Goal: Task Accomplishment & Management: Manage account settings

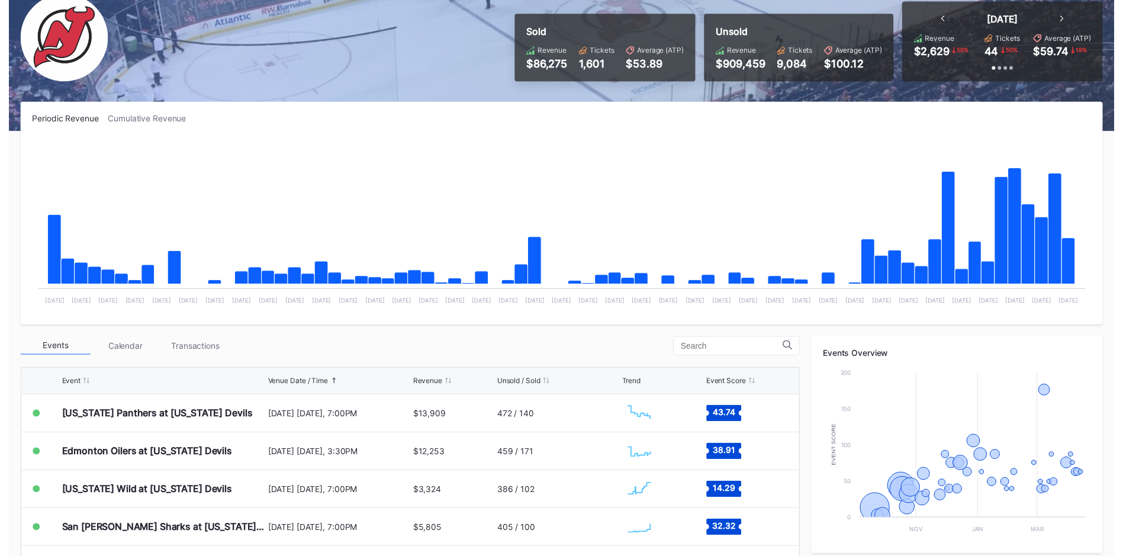
scroll to position [178, 0]
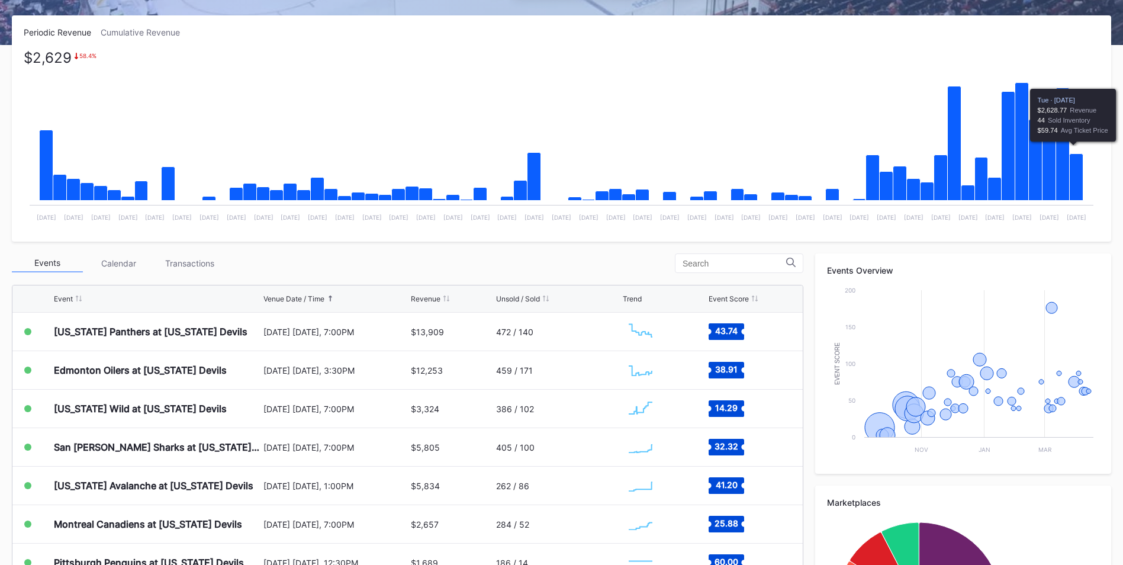
click at [1073, 178] on icon "Chart title" at bounding box center [1077, 177] width 14 height 47
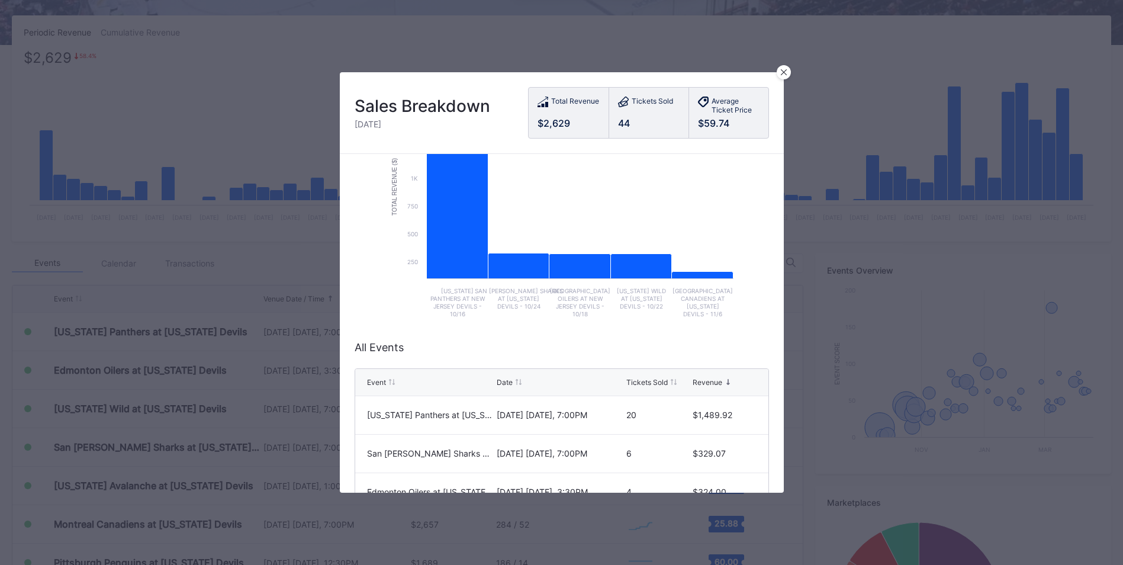
scroll to position [43, 0]
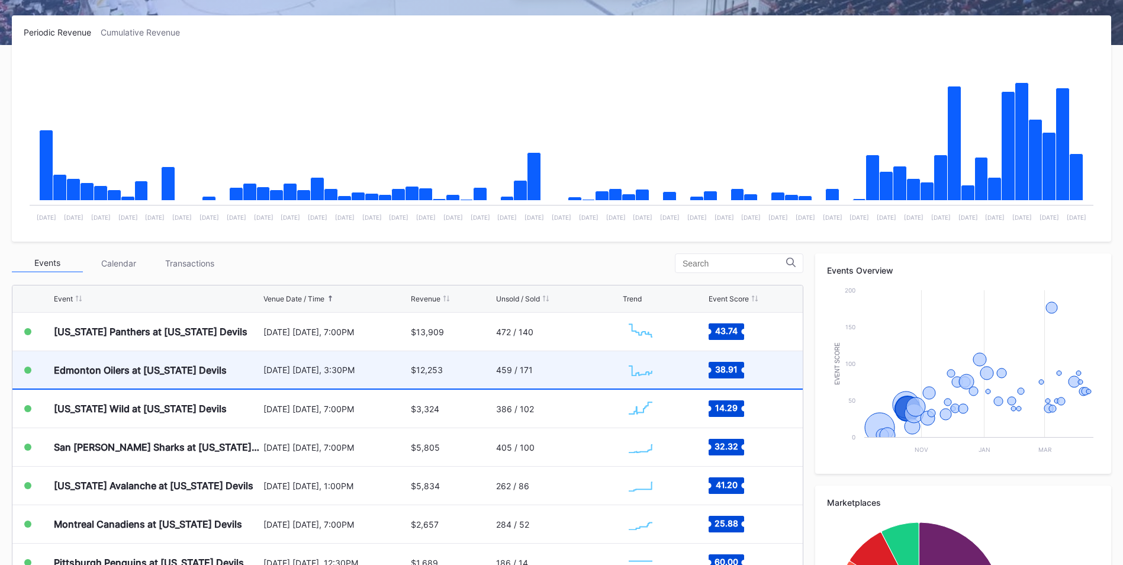
click at [470, 374] on div "$12,253" at bounding box center [452, 369] width 82 height 37
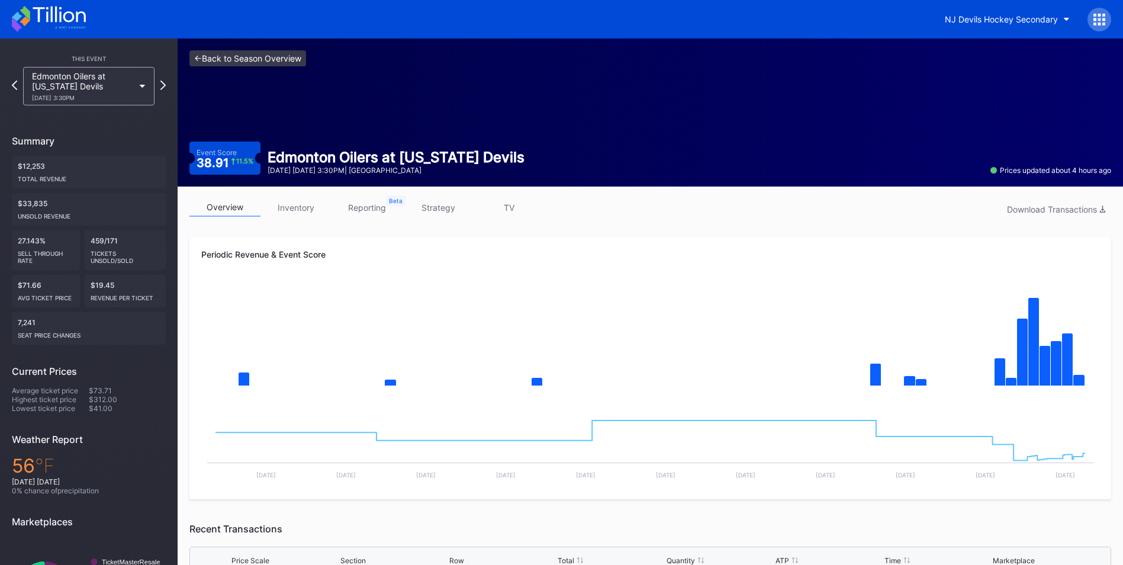
click at [297, 60] on link "<- Back to Season Overview" at bounding box center [247, 58] width 117 height 16
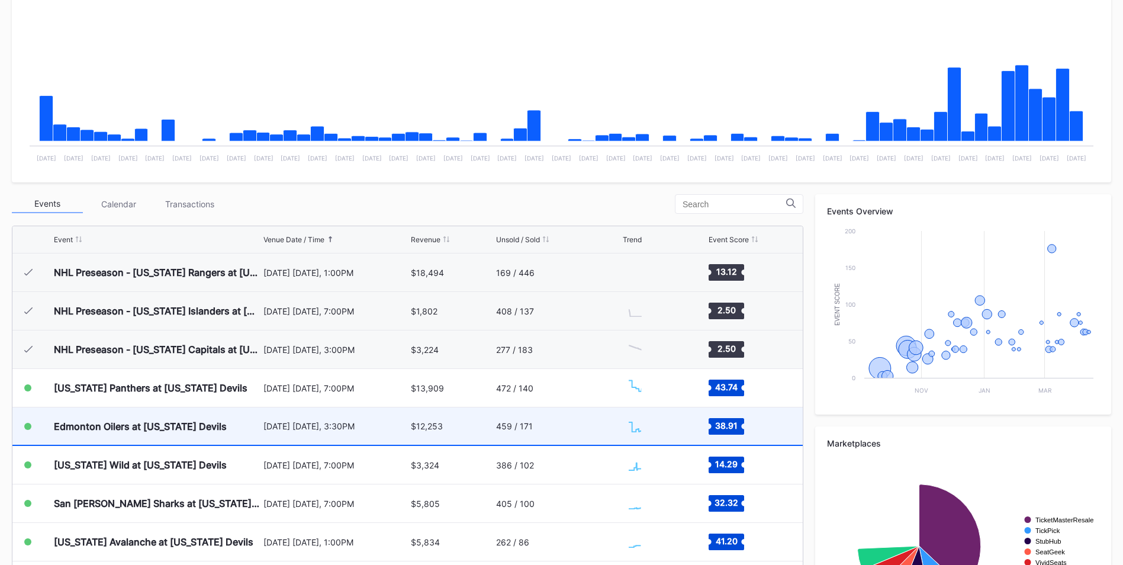
scroll to position [115, 0]
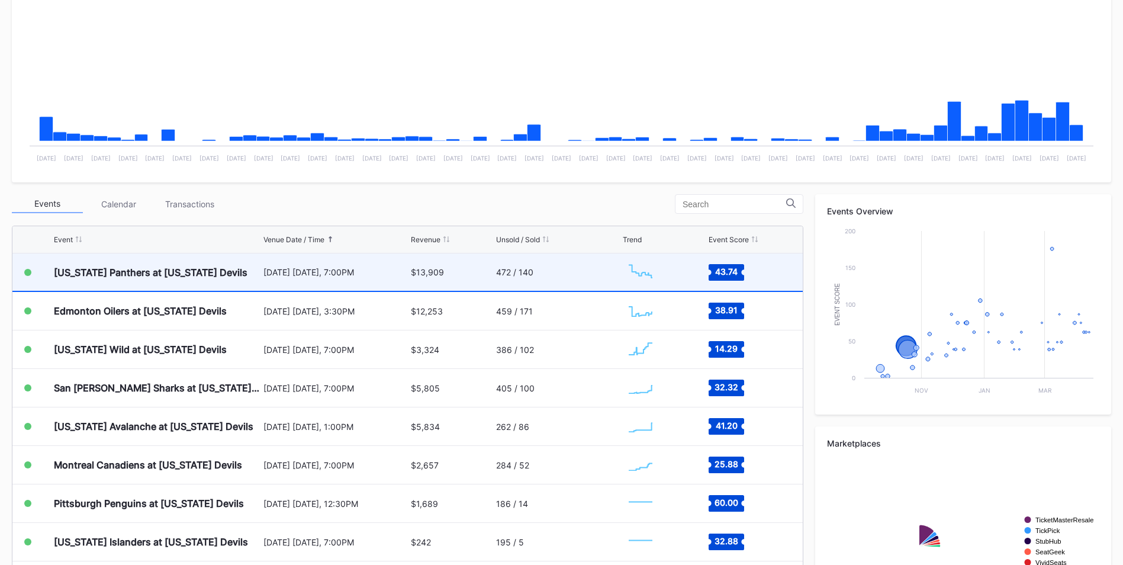
click at [529, 271] on div "472 / 140" at bounding box center [558, 271] width 124 height 37
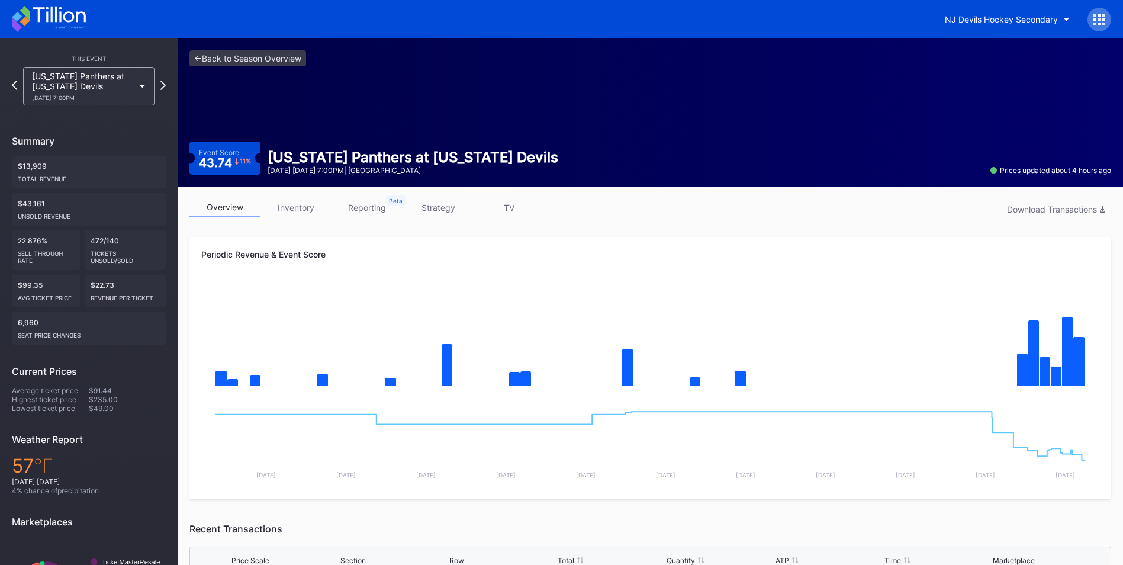
click at [319, 210] on link "inventory" at bounding box center [295, 207] width 71 height 18
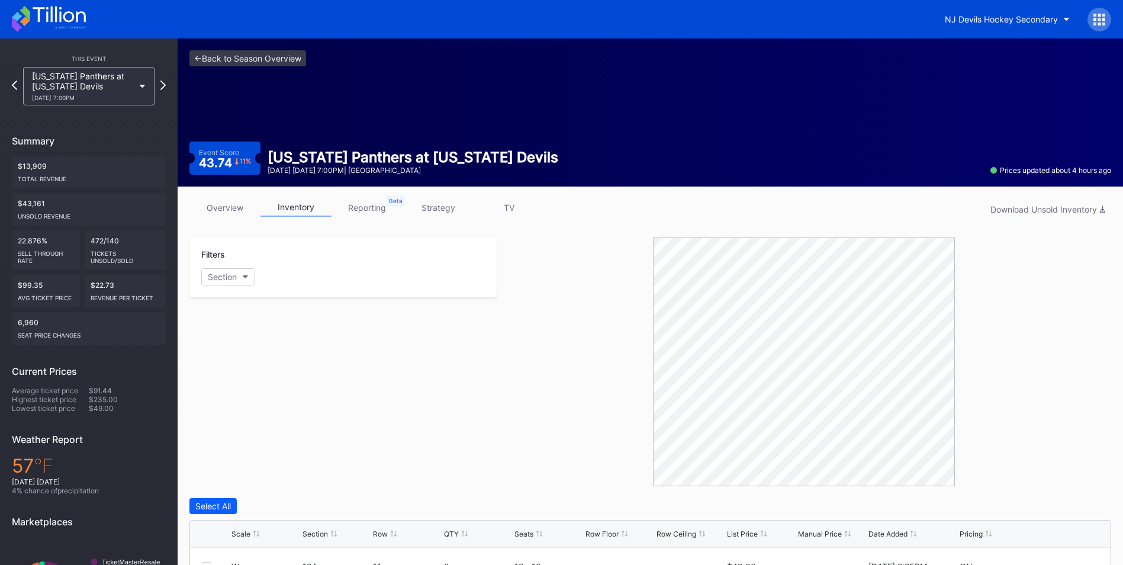
scroll to position [237, 0]
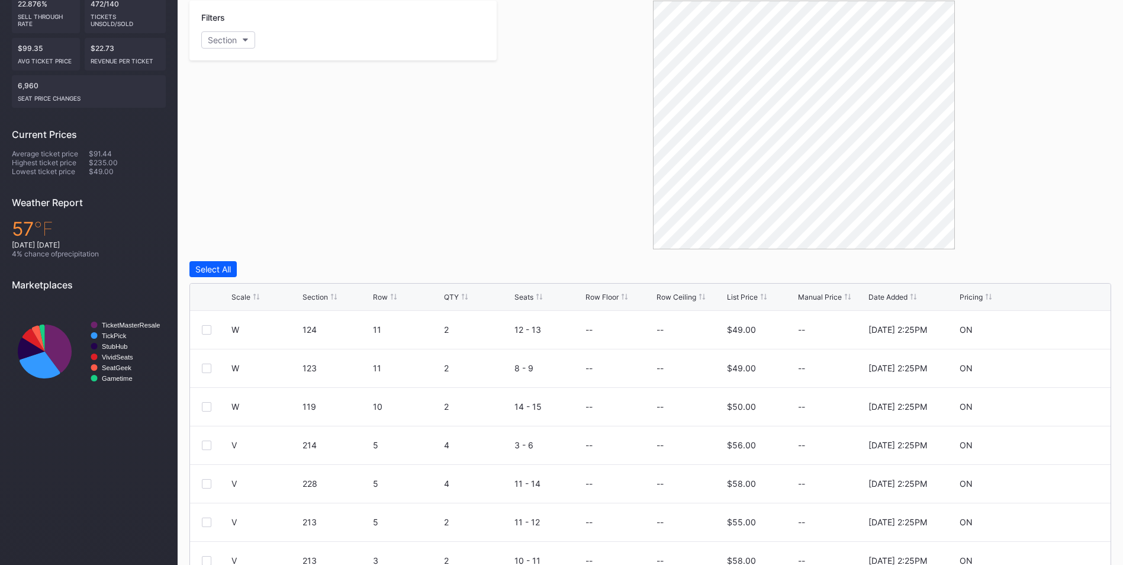
click at [745, 303] on div "Scale Section Row QTY Seats Row Floor Row Ceiling List Price Manual Price Date …" at bounding box center [650, 297] width 920 height 27
click at [747, 295] on div "List Price" at bounding box center [742, 296] width 31 height 9
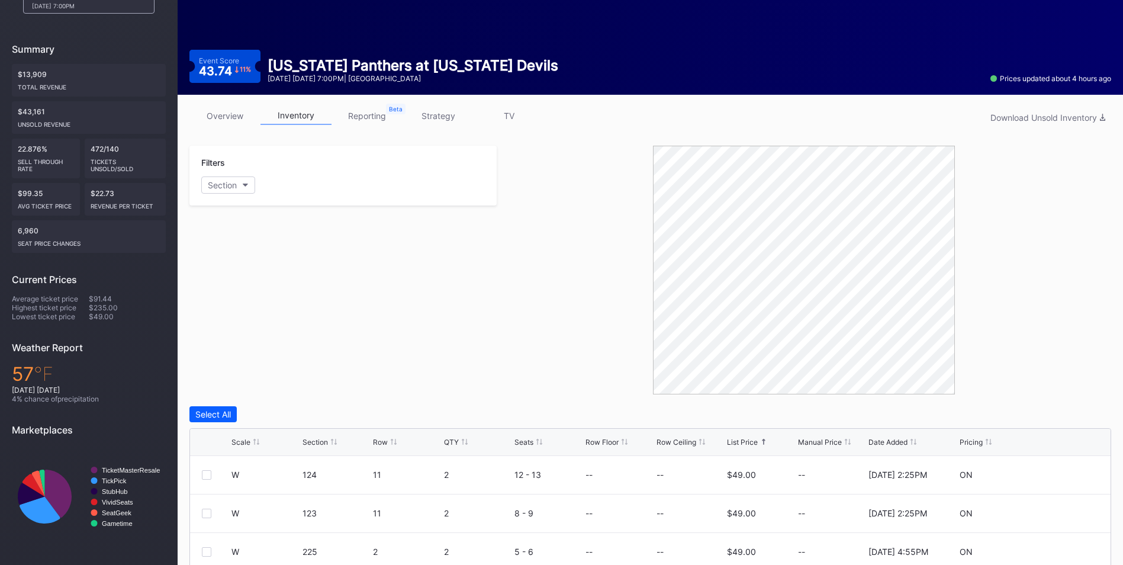
scroll to position [0, 0]
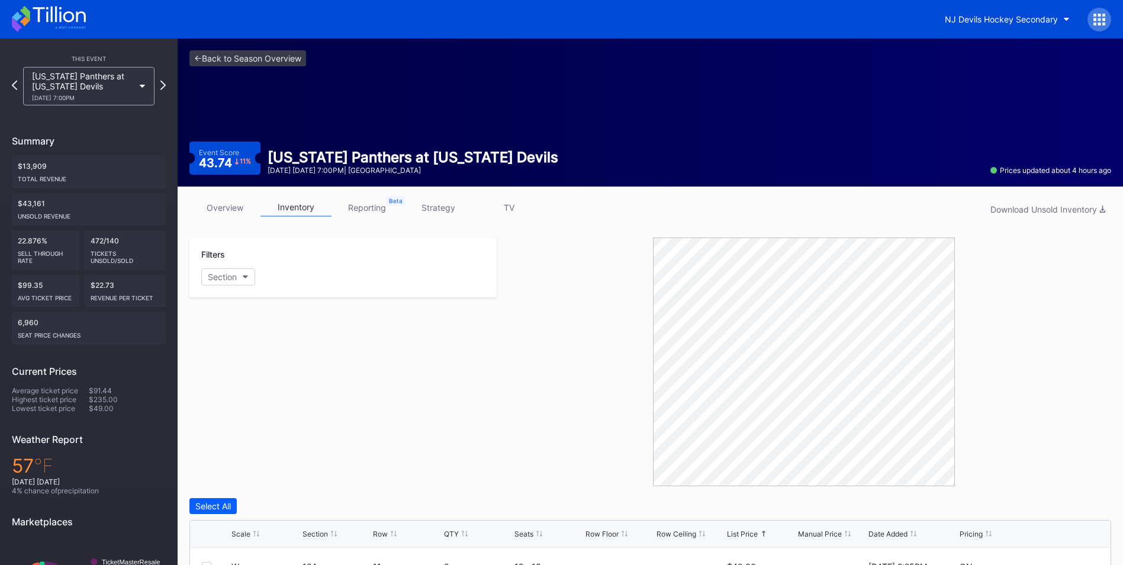
click at [452, 210] on link "strategy" at bounding box center [438, 207] width 71 height 18
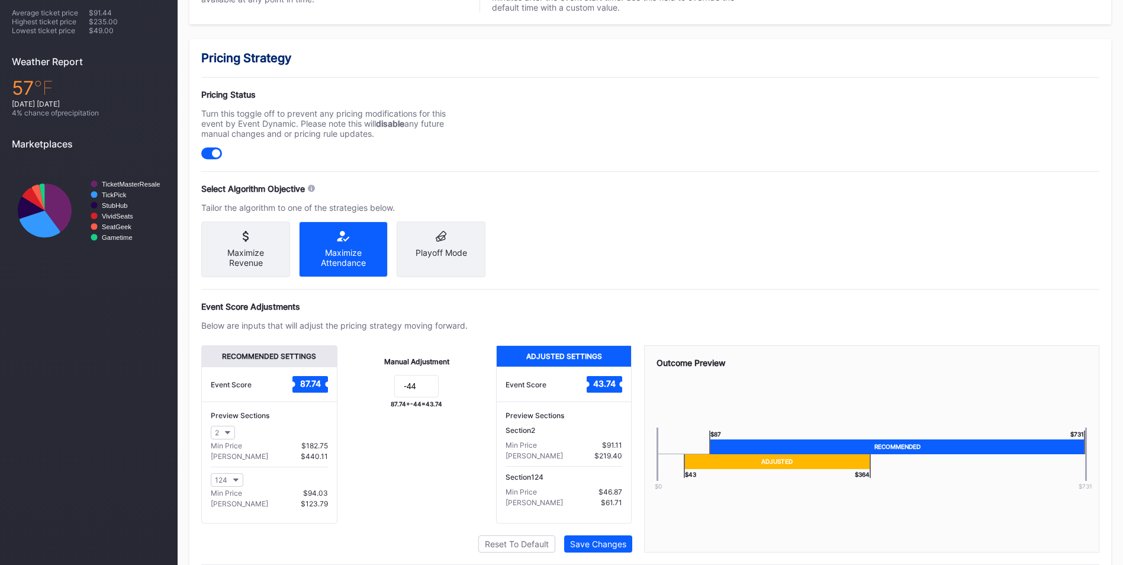
scroll to position [423, 0]
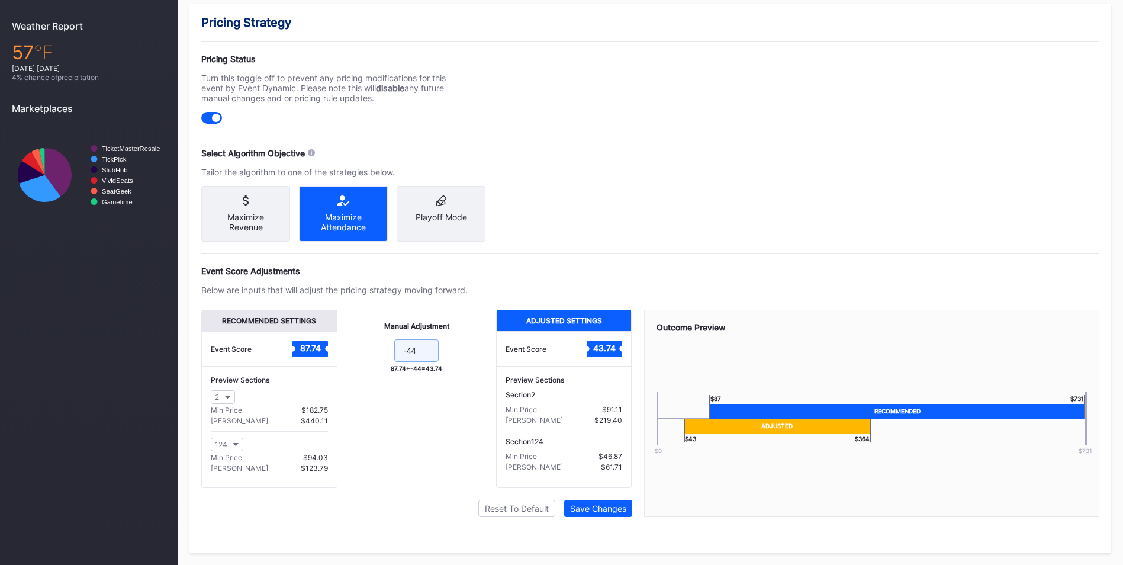
click at [432, 355] on input "-44" at bounding box center [416, 350] width 44 height 22
type input "-42"
click at [611, 510] on div "Save Changes" at bounding box center [598, 508] width 56 height 10
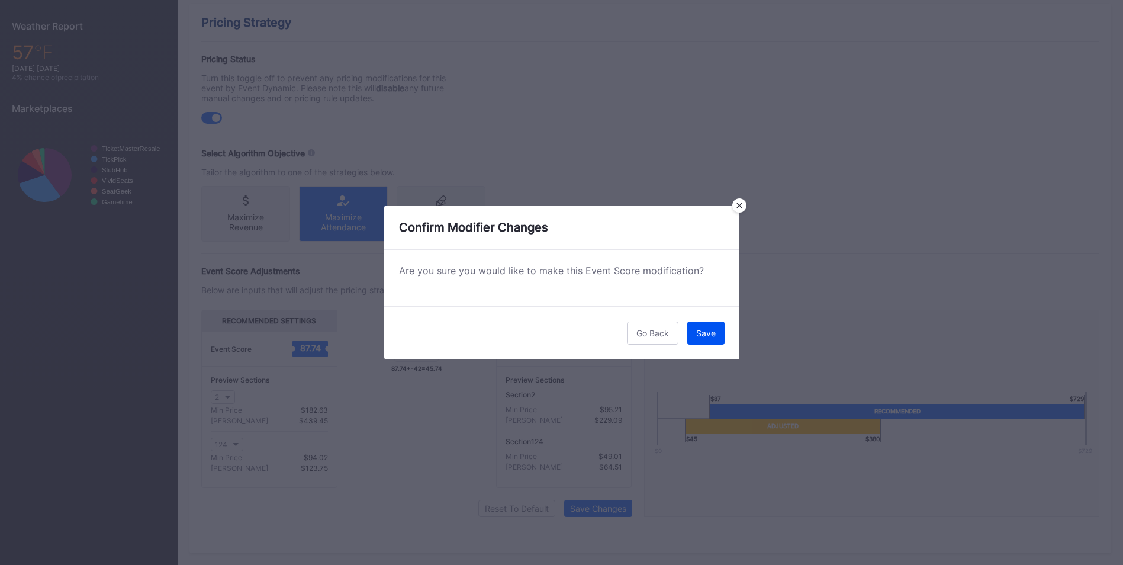
click at [720, 326] on button "Save" at bounding box center [705, 332] width 37 height 23
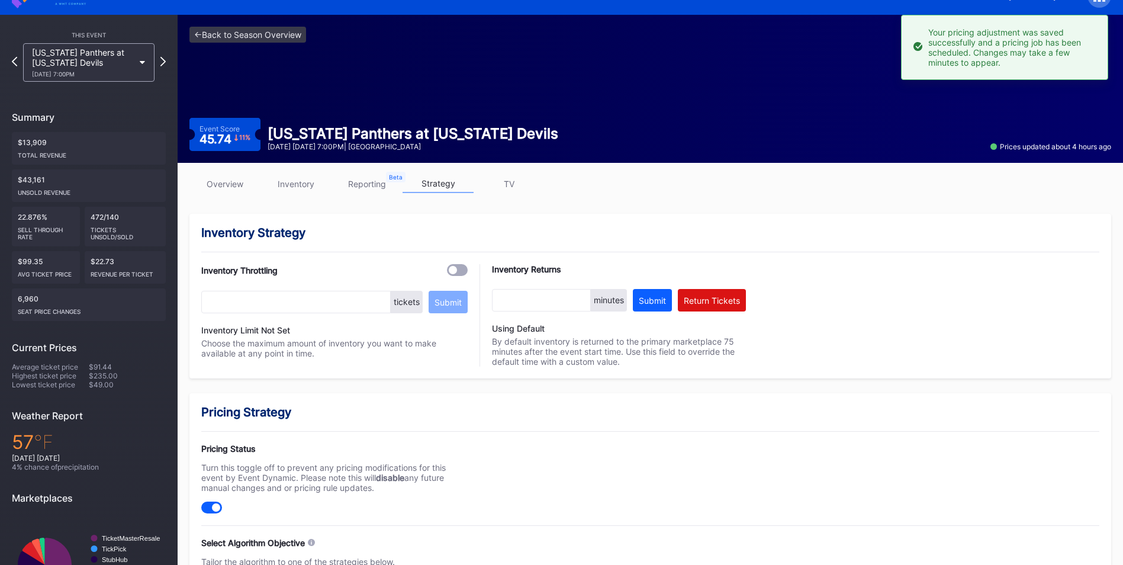
scroll to position [0, 0]
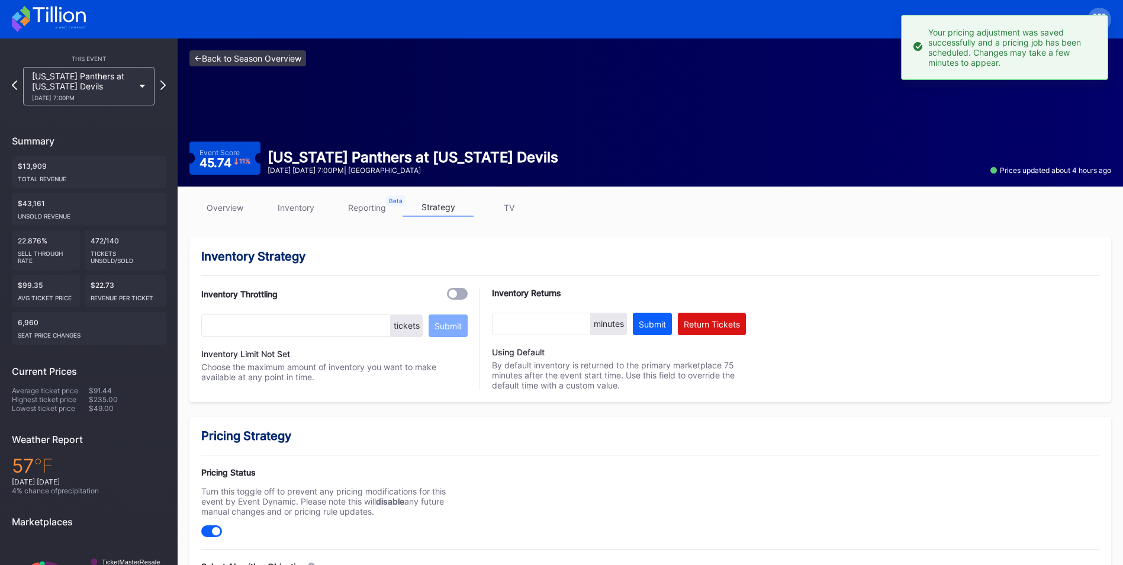
click at [284, 62] on link "<- Back to Season Overview" at bounding box center [247, 58] width 117 height 16
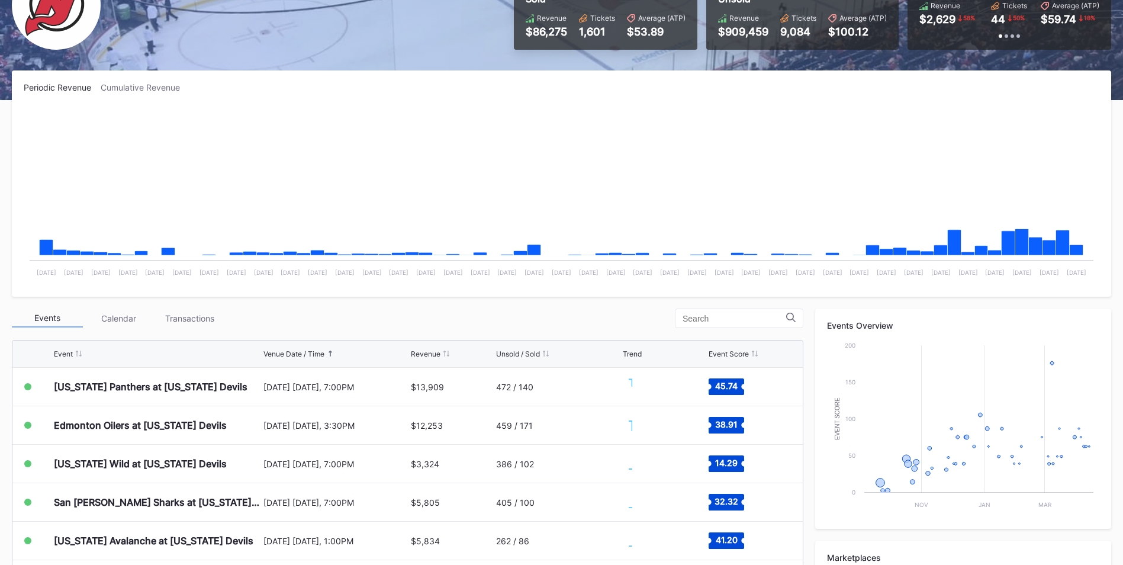
scroll to position [296, 0]
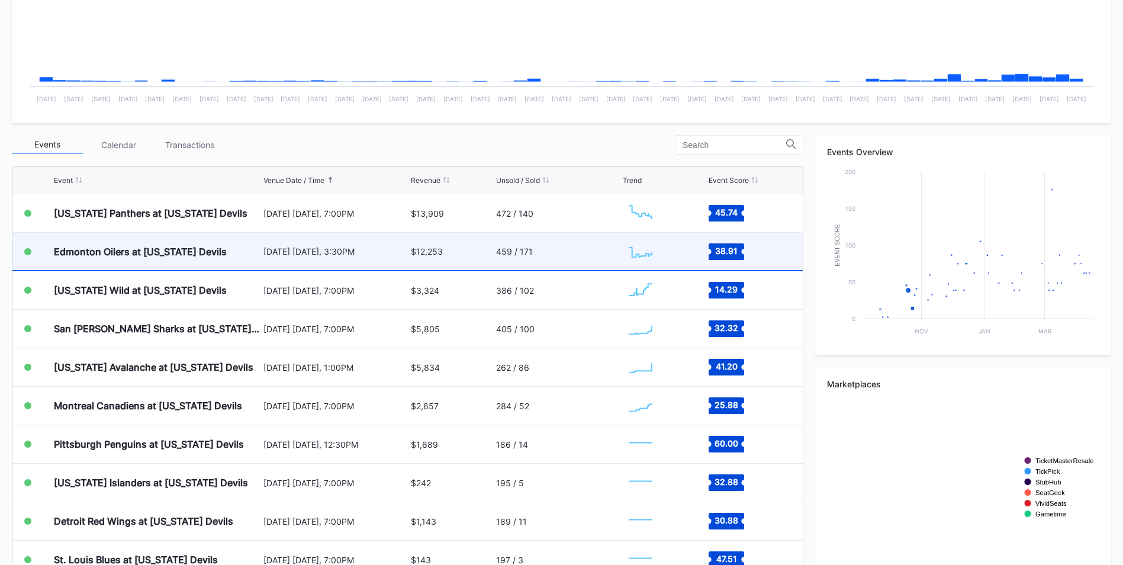
click at [508, 256] on div "459 / 171" at bounding box center [558, 251] width 124 height 37
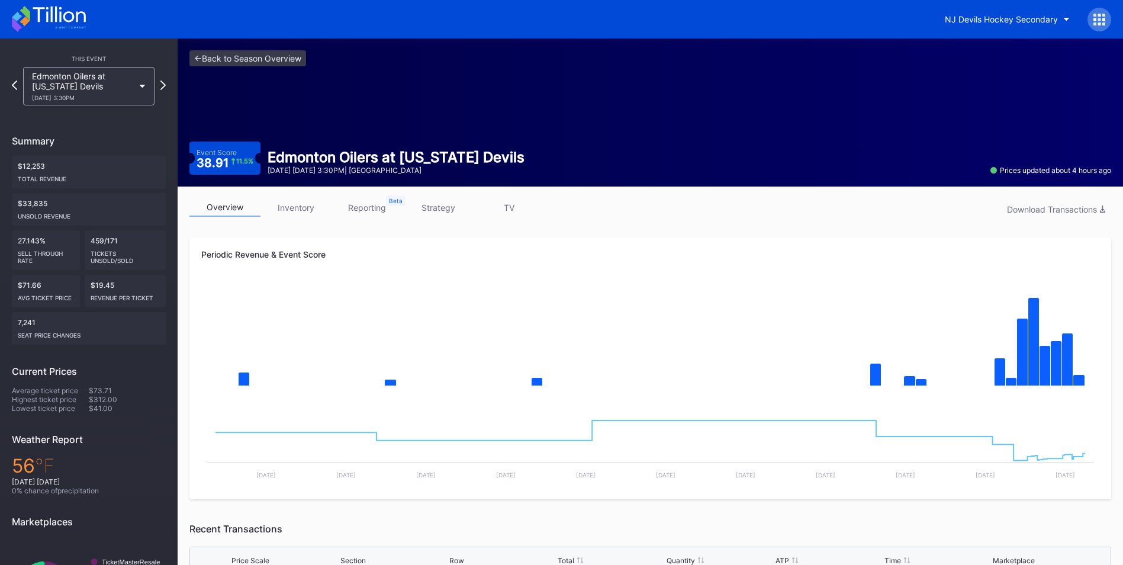
click at [302, 207] on link "inventory" at bounding box center [295, 207] width 71 height 18
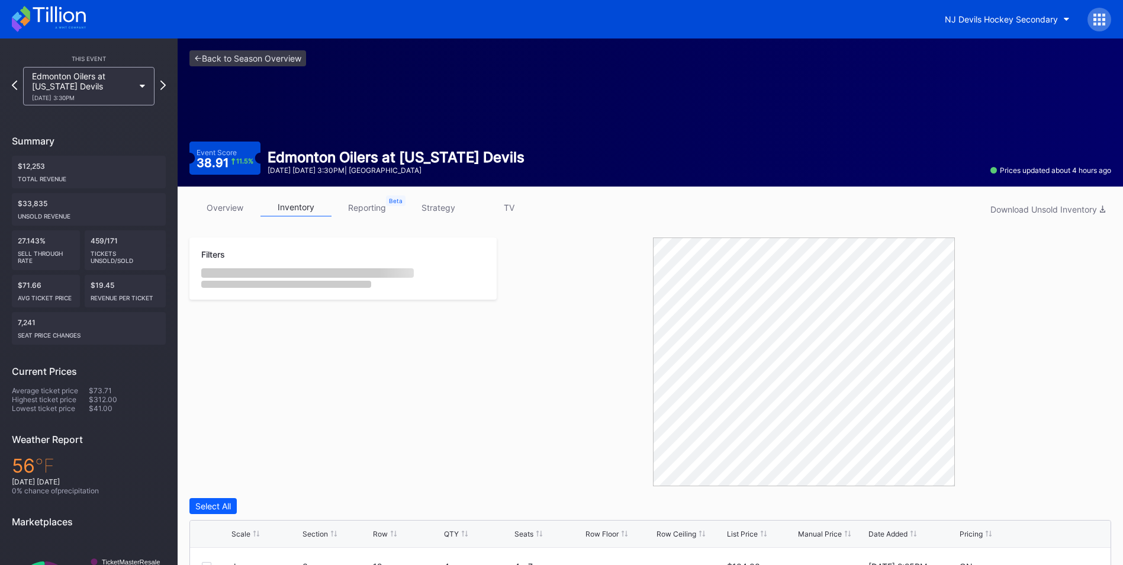
scroll to position [237, 0]
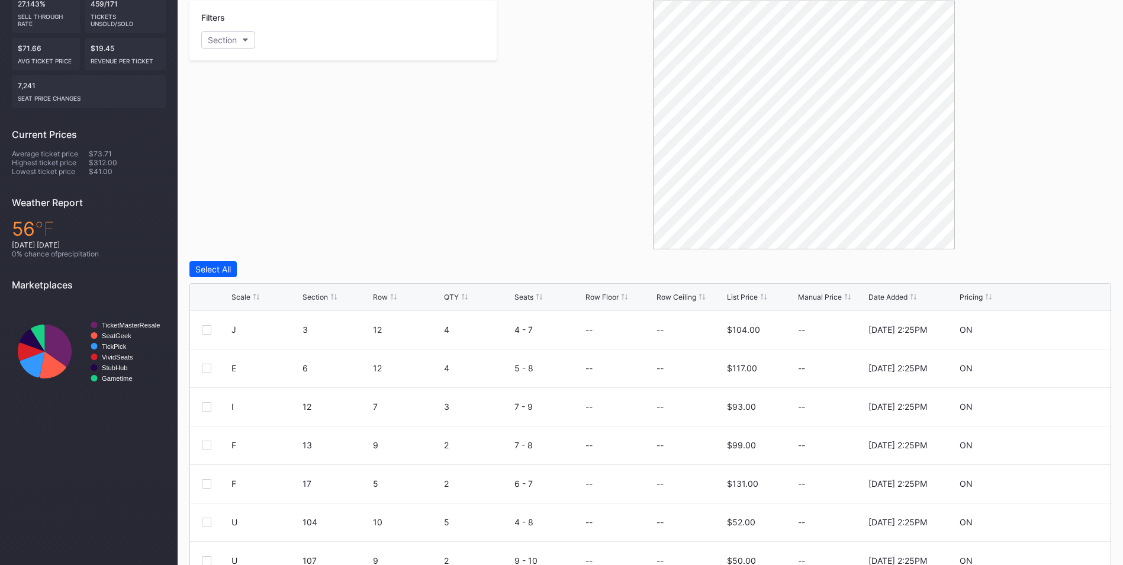
click at [738, 295] on div "List Price" at bounding box center [742, 296] width 31 height 9
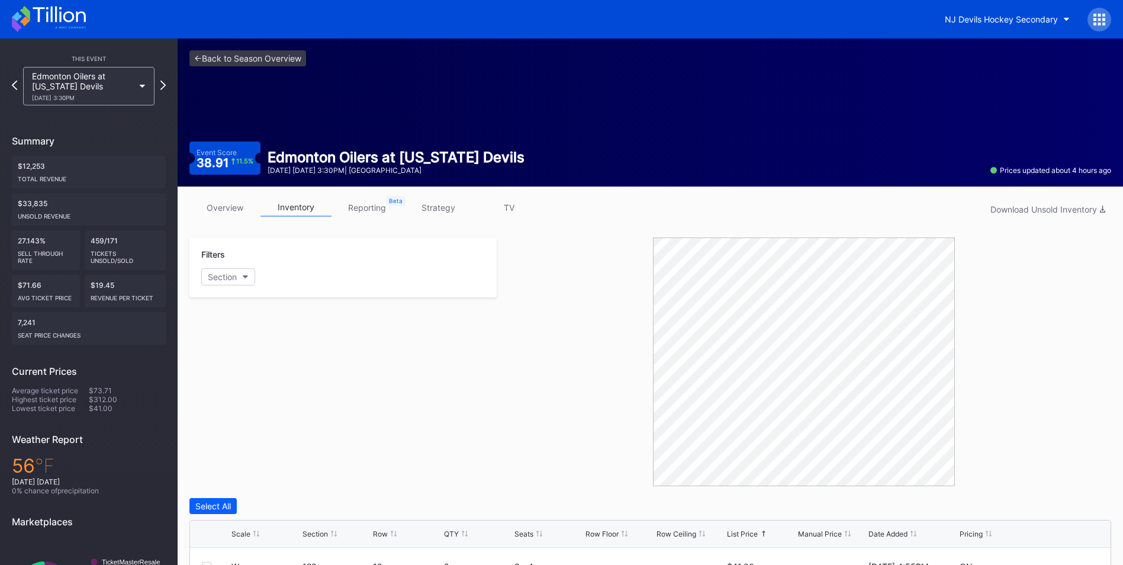
drag, startPoint x: 431, startPoint y: 211, endPoint x: 475, endPoint y: 228, distance: 47.6
click at [431, 211] on link "strategy" at bounding box center [438, 207] width 71 height 18
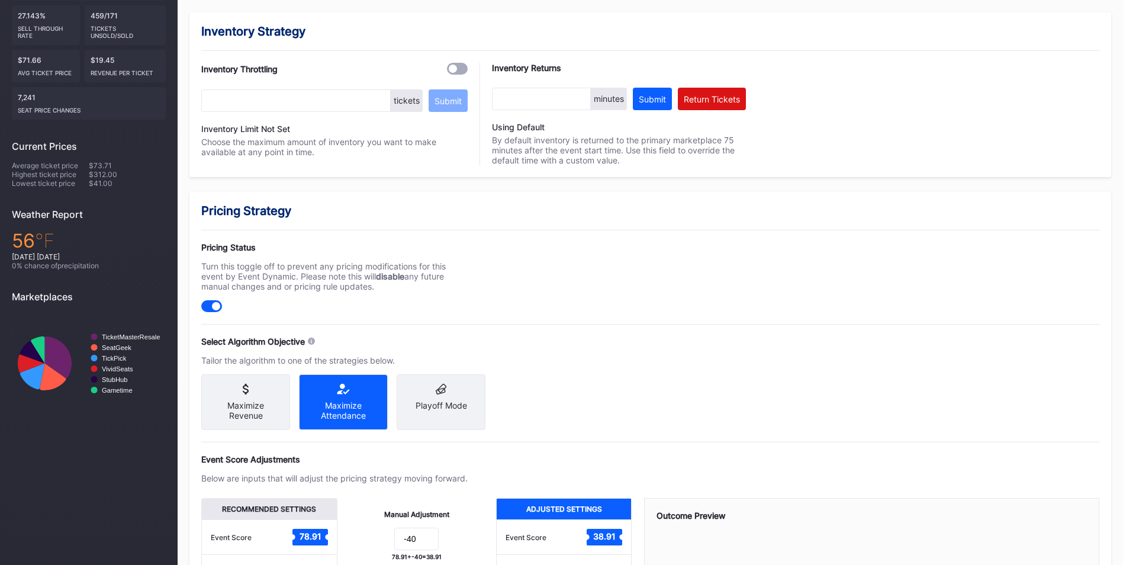
scroll to position [296, 0]
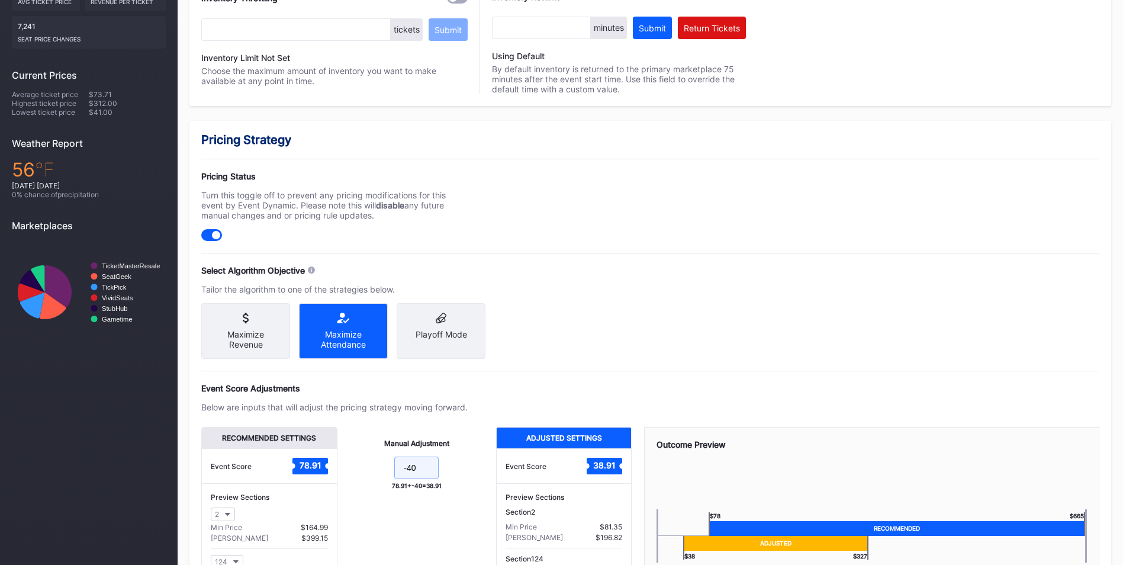
click at [436, 477] on input "-40" at bounding box center [416, 467] width 44 height 22
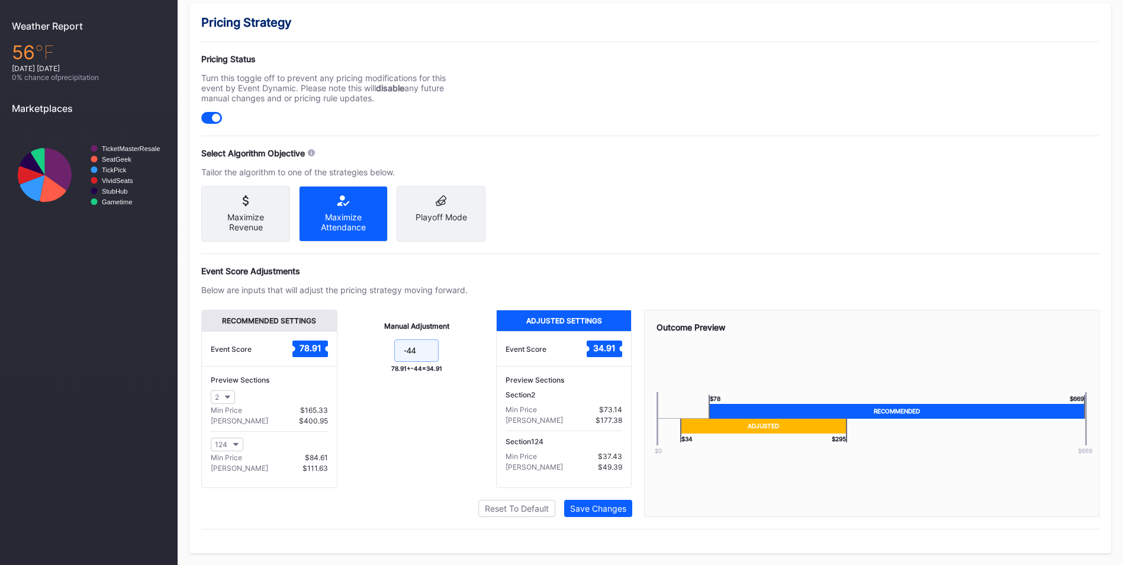
scroll to position [423, 0]
type input "-44"
click at [603, 517] on div "Pricing Strategy Pricing Status Turn this toggle off to prevent any pricing mod…" at bounding box center [650, 278] width 922 height 549
click at [603, 507] on div "Save Changes" at bounding box center [598, 508] width 56 height 10
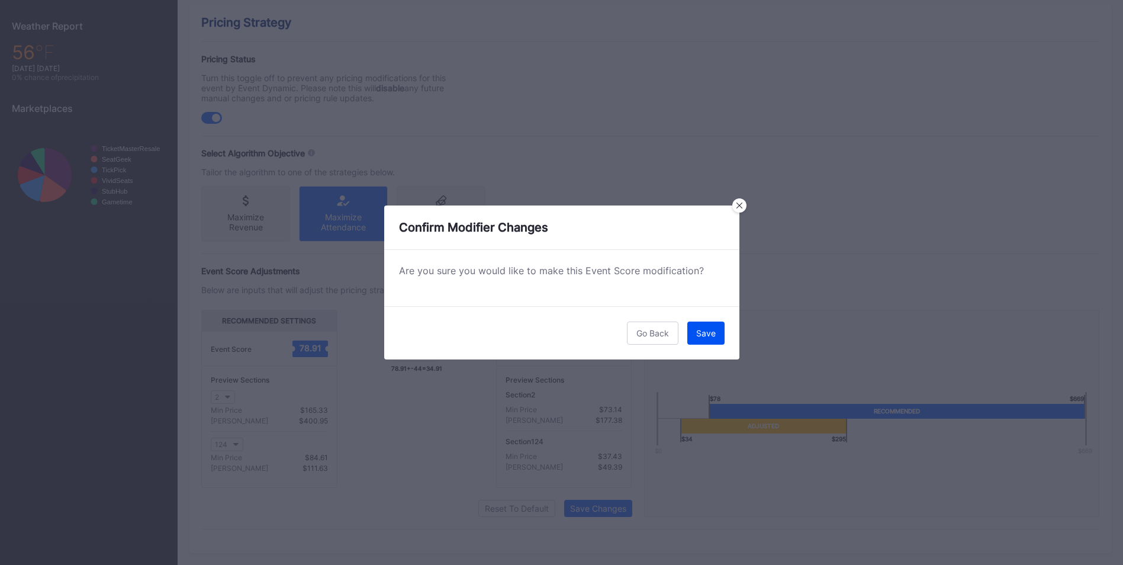
click at [717, 330] on button "Save" at bounding box center [705, 332] width 37 height 23
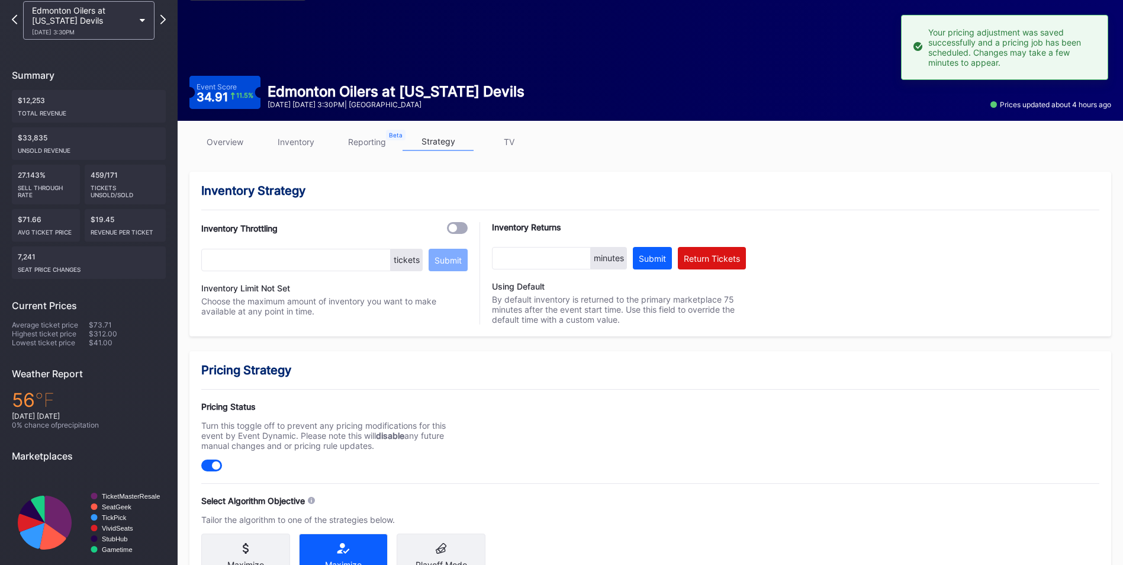
scroll to position [0, 0]
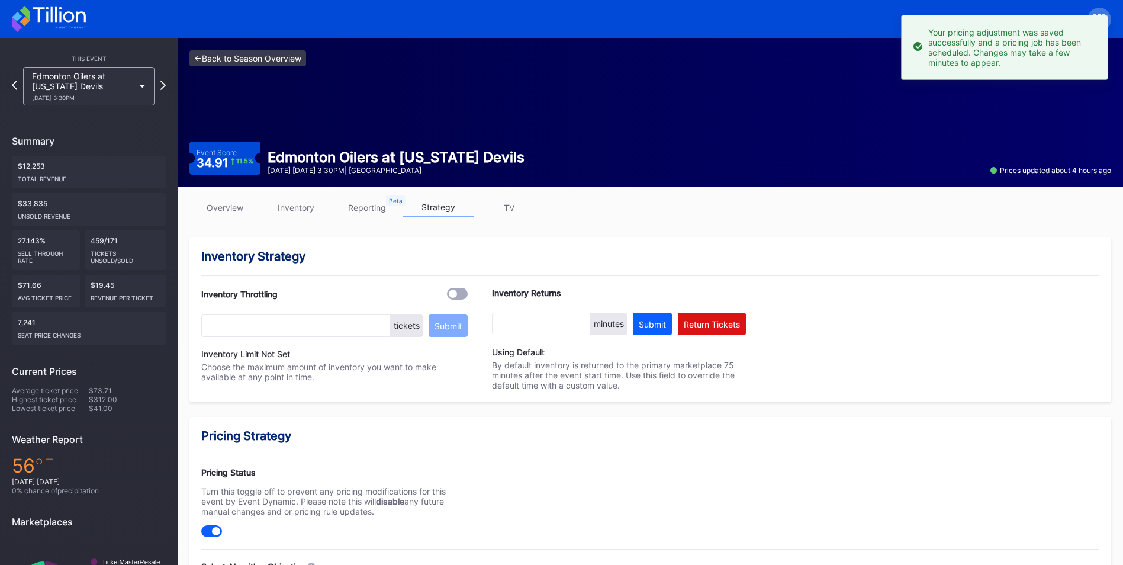
click at [278, 56] on link "<- Back to Season Overview" at bounding box center [247, 58] width 117 height 16
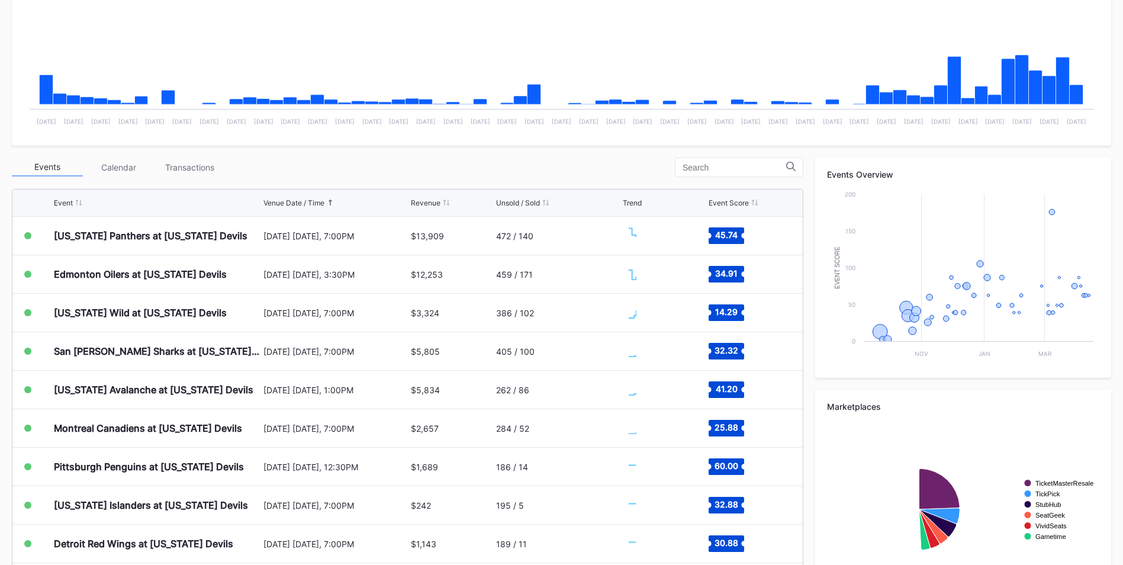
scroll to position [330, 0]
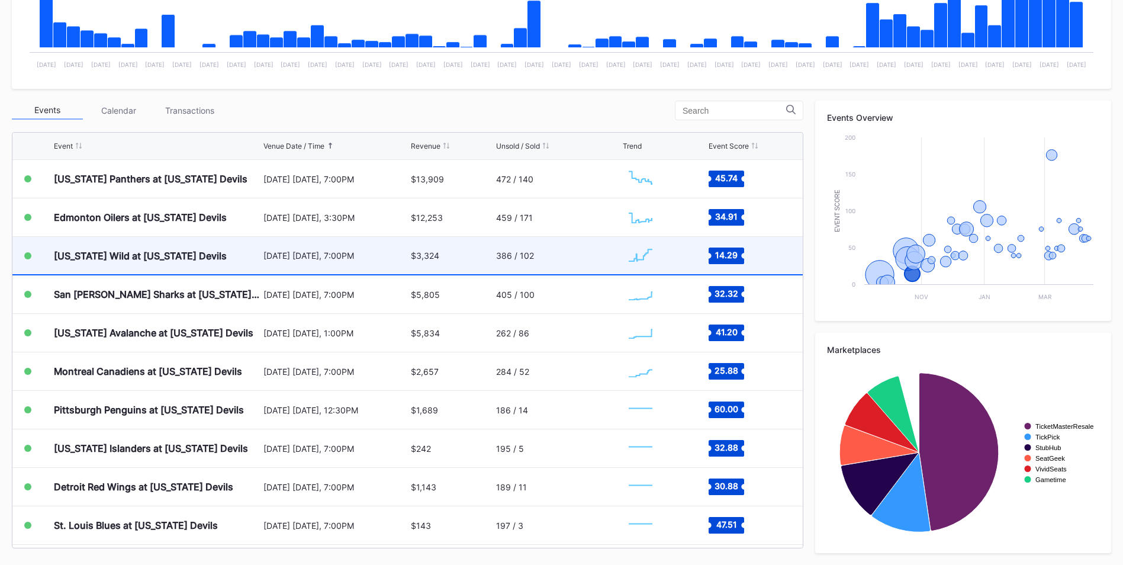
click at [326, 266] on div "[DATE] [DATE], 7:00PM" at bounding box center [335, 255] width 144 height 37
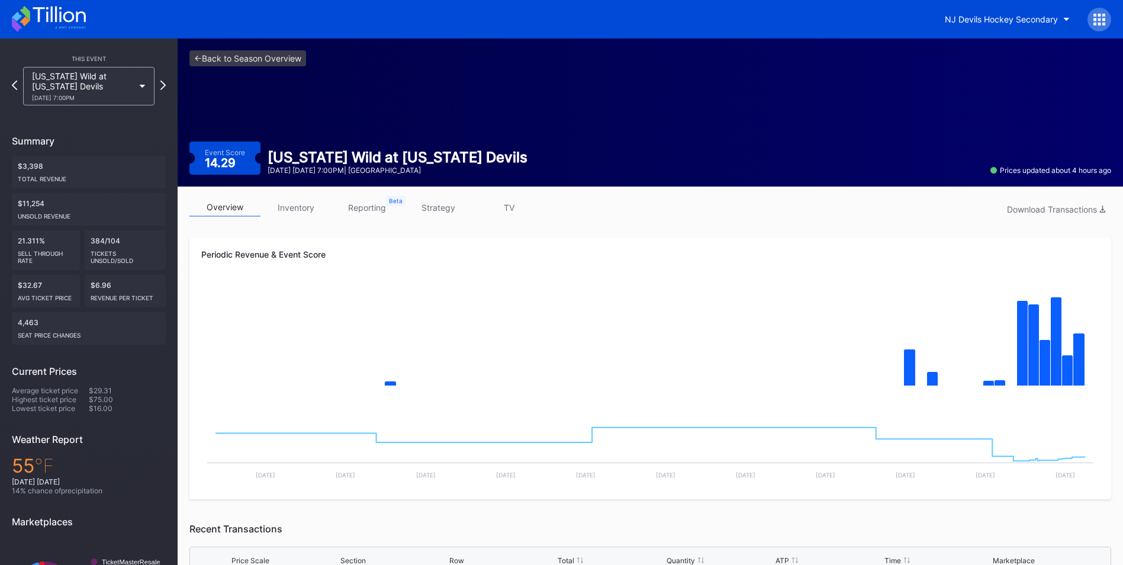
click at [450, 202] on link "strategy" at bounding box center [438, 207] width 71 height 18
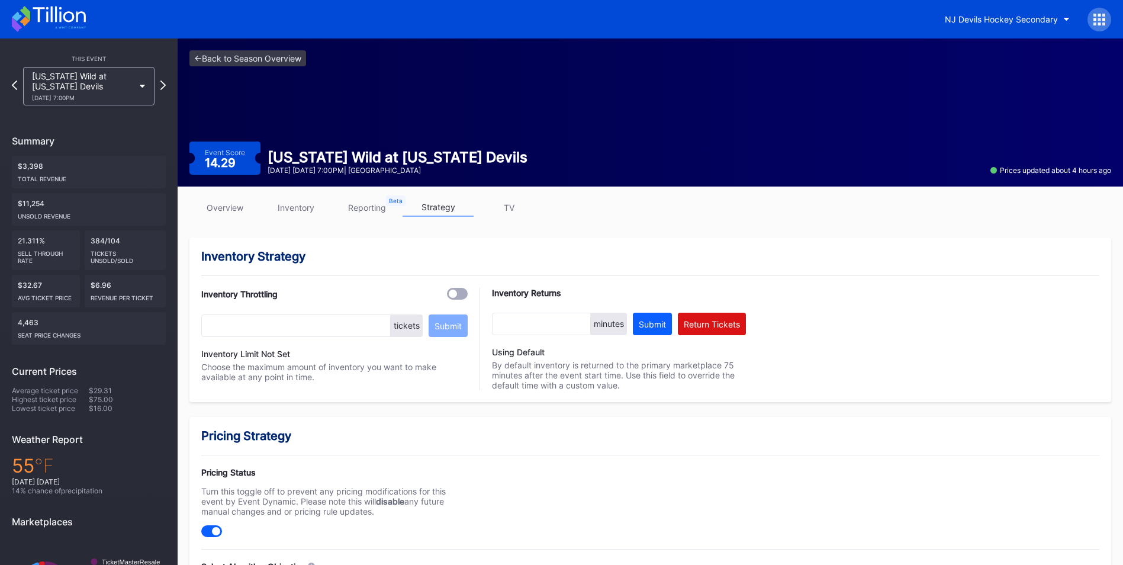
click at [302, 205] on link "inventory" at bounding box center [295, 207] width 71 height 18
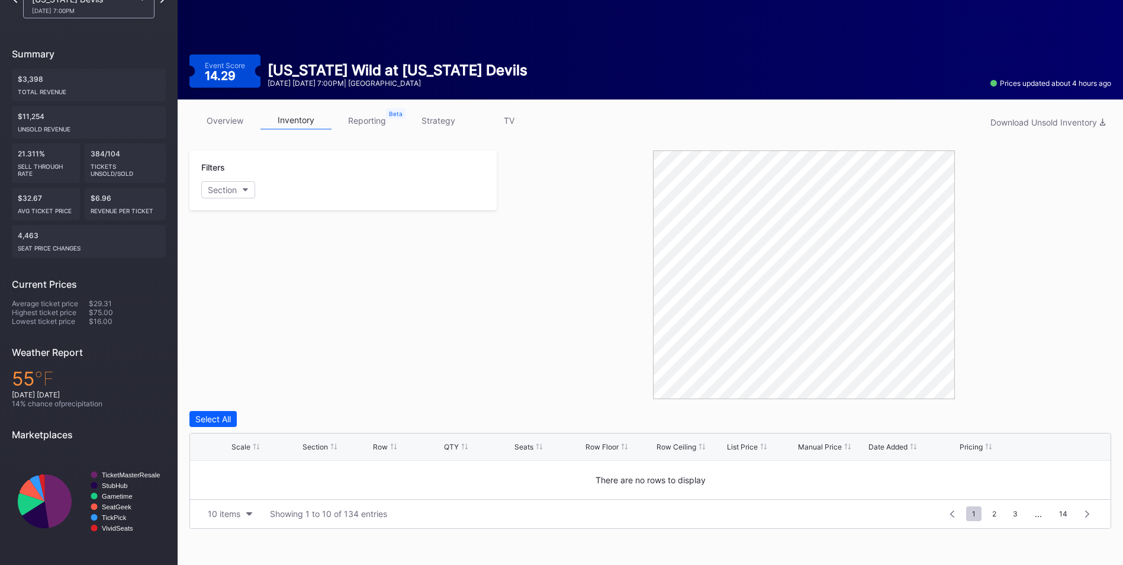
scroll to position [294, 0]
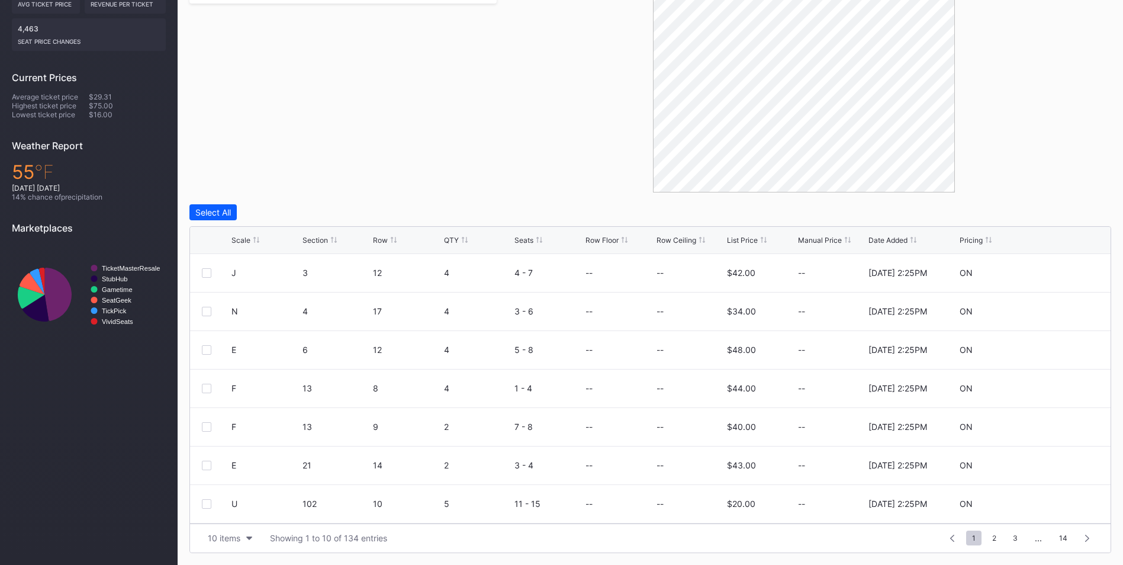
click at [739, 246] on div "Scale Section Row QTY Seats Row Floor Row Ceiling List Price Manual Price Date …" at bounding box center [650, 240] width 920 height 27
click at [739, 239] on div "List Price" at bounding box center [742, 240] width 31 height 9
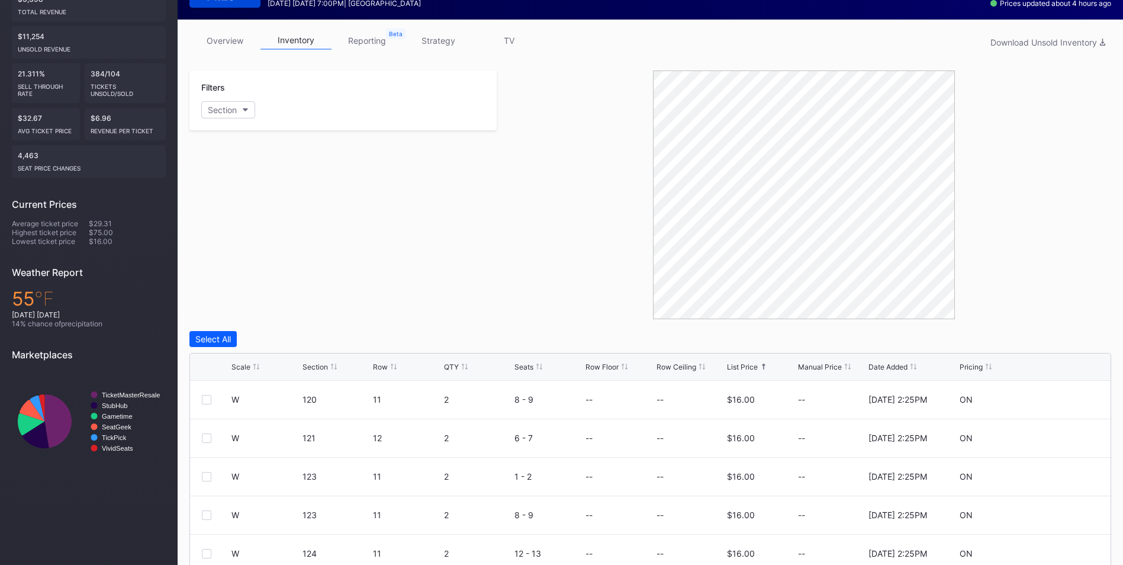
scroll to position [0, 0]
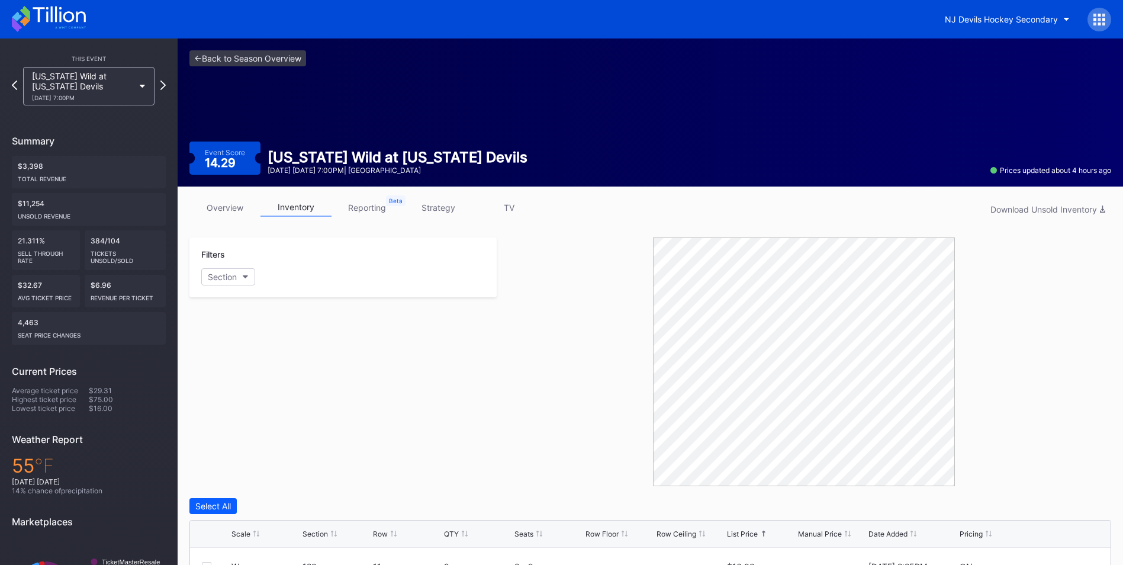
drag, startPoint x: 436, startPoint y: 204, endPoint x: 448, endPoint y: 211, distance: 14.6
click at [436, 204] on link "strategy" at bounding box center [438, 207] width 71 height 18
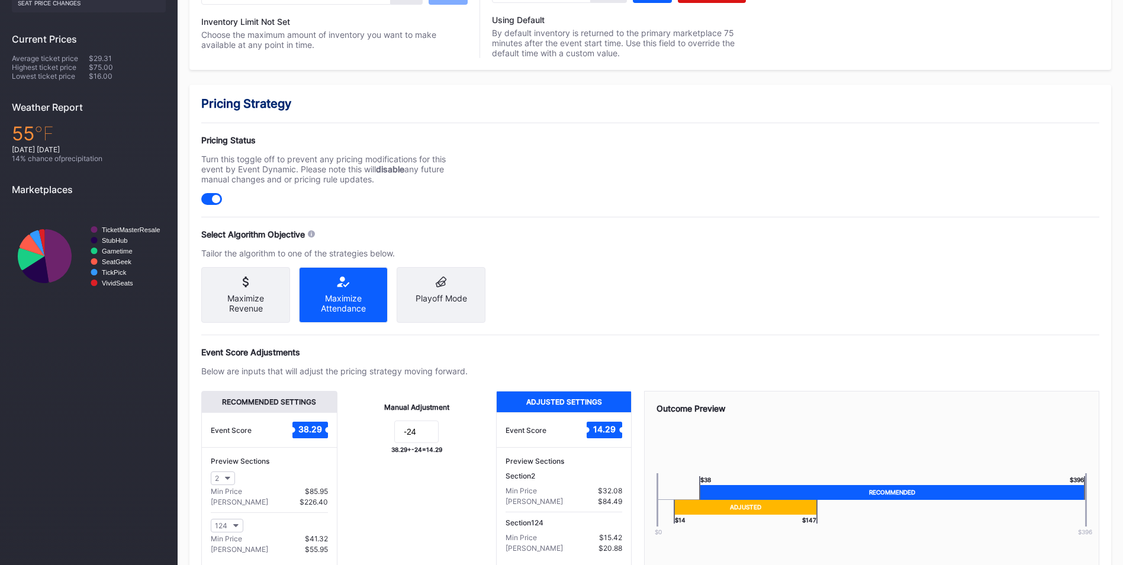
scroll to position [423, 0]
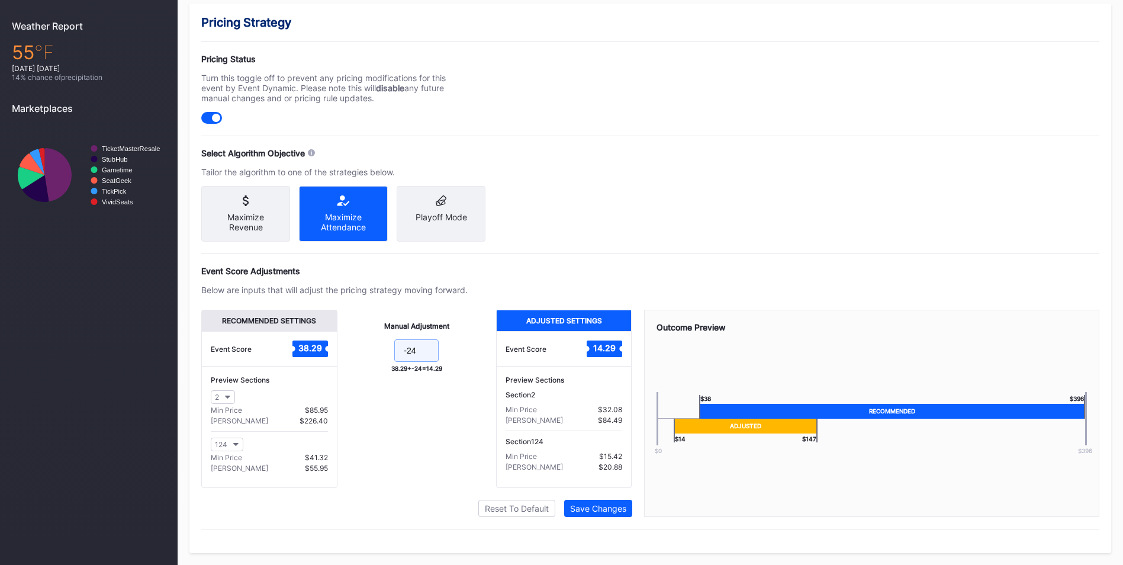
click at [421, 349] on input "-24" at bounding box center [416, 350] width 44 height 22
type input "-26"
click at [616, 511] on div "Save Changes" at bounding box center [598, 508] width 56 height 10
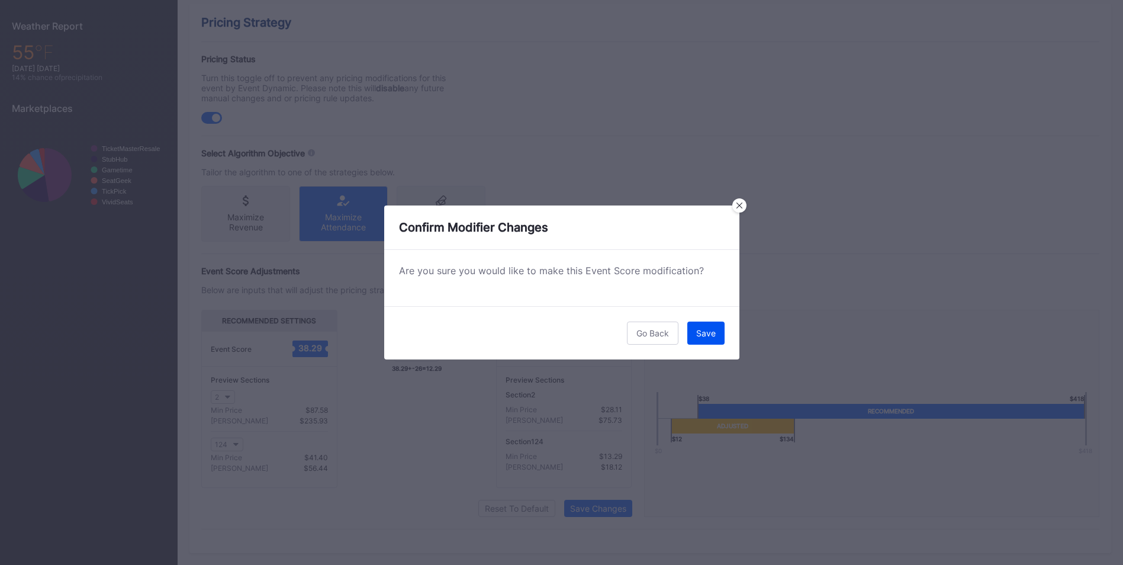
click at [713, 338] on button "Save" at bounding box center [705, 332] width 37 height 23
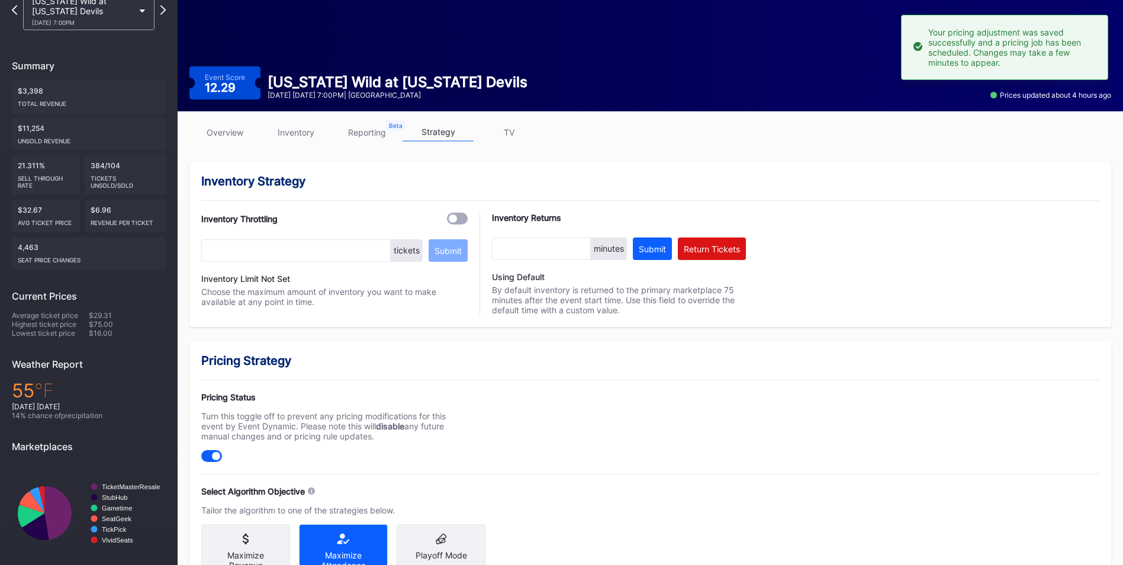
scroll to position [0, 0]
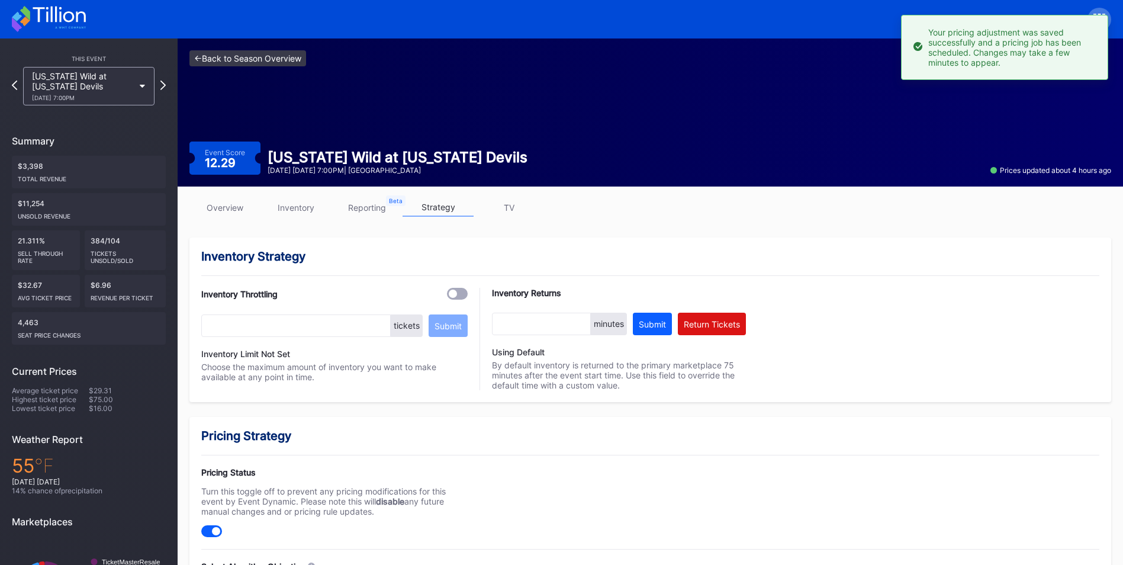
click at [256, 56] on link "<- Back to Season Overview" at bounding box center [247, 58] width 117 height 16
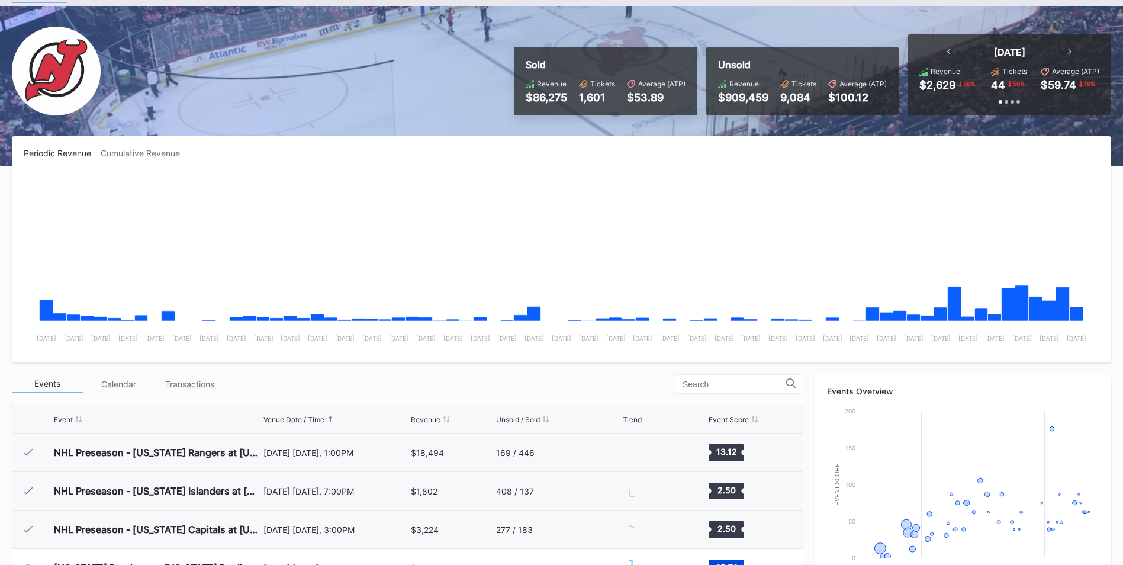
scroll to position [296, 0]
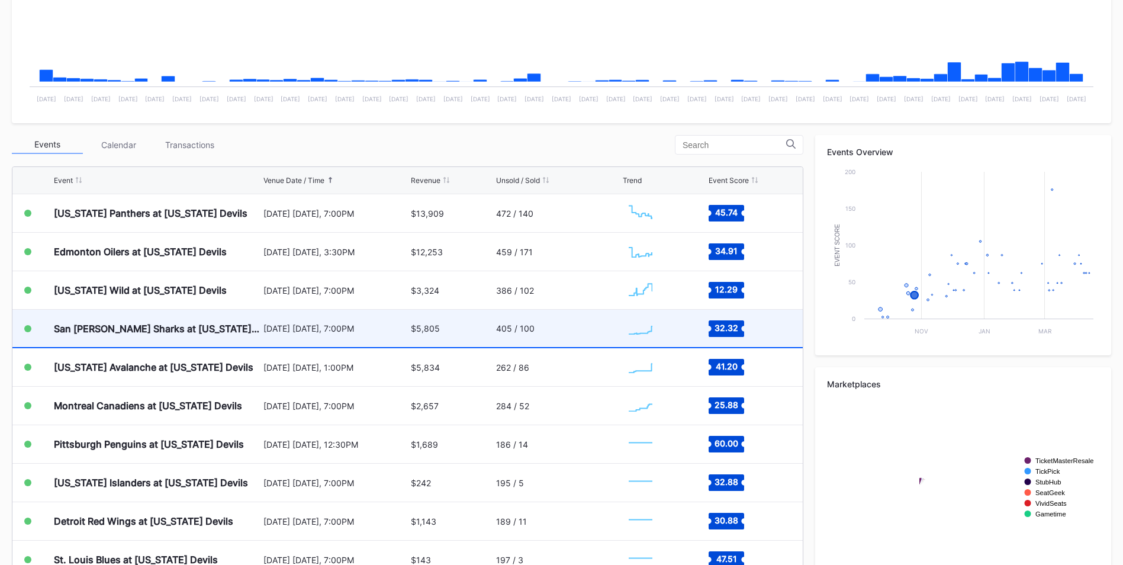
click at [307, 333] on div "[DATE] [DATE], 7:00PM" at bounding box center [335, 328] width 144 height 37
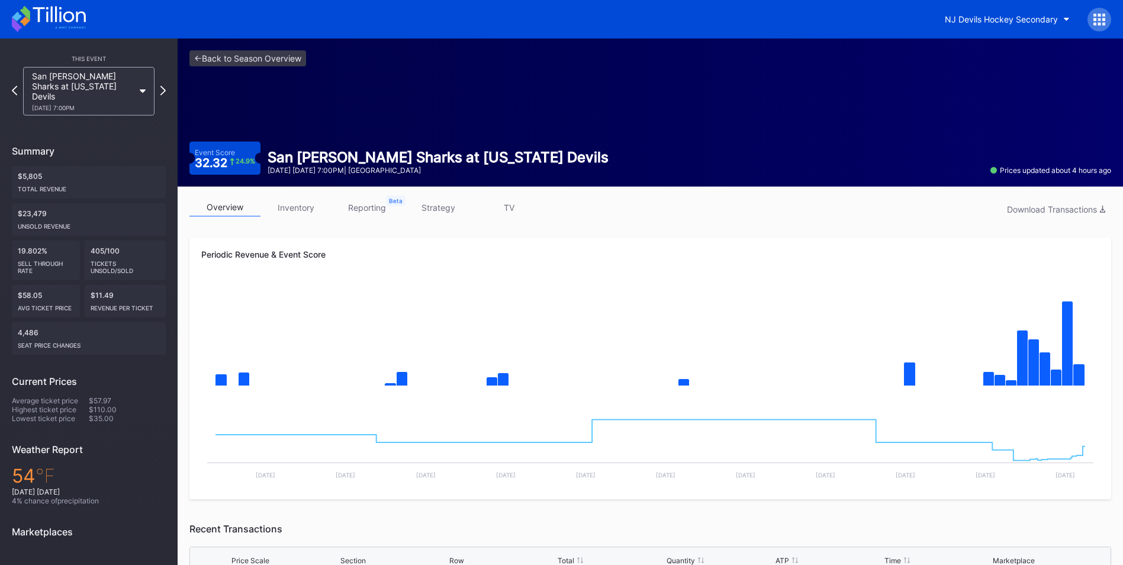
click at [313, 205] on link "inventory" at bounding box center [295, 207] width 71 height 18
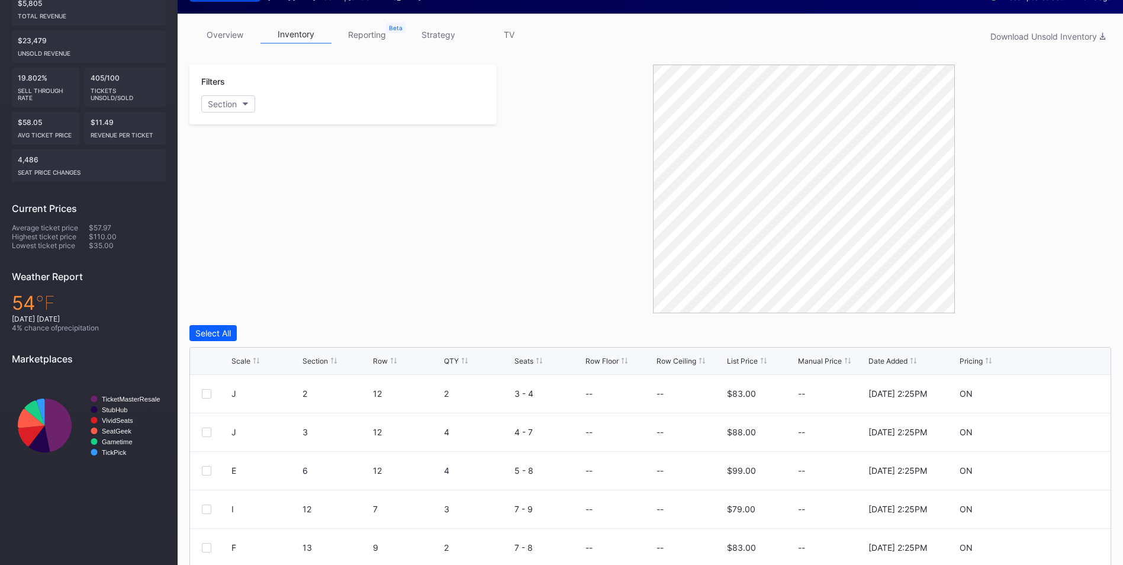
scroll to position [178, 0]
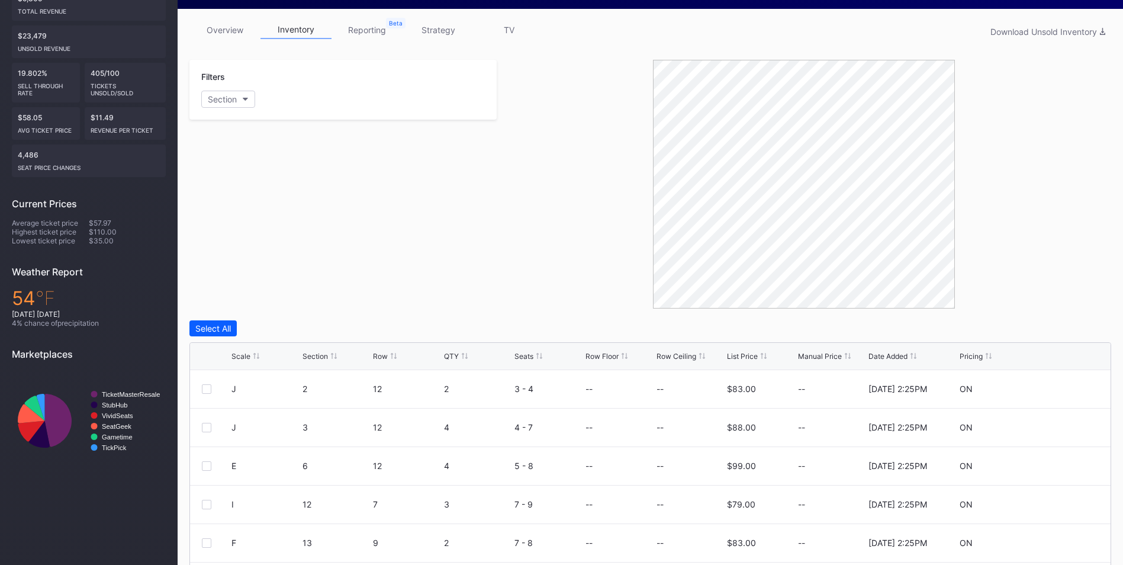
click at [745, 361] on div "Scale Section Row QTY Seats Row Floor Row Ceiling List Price Manual Price Date …" at bounding box center [650, 356] width 920 height 27
click at [745, 356] on div "List Price" at bounding box center [742, 356] width 31 height 9
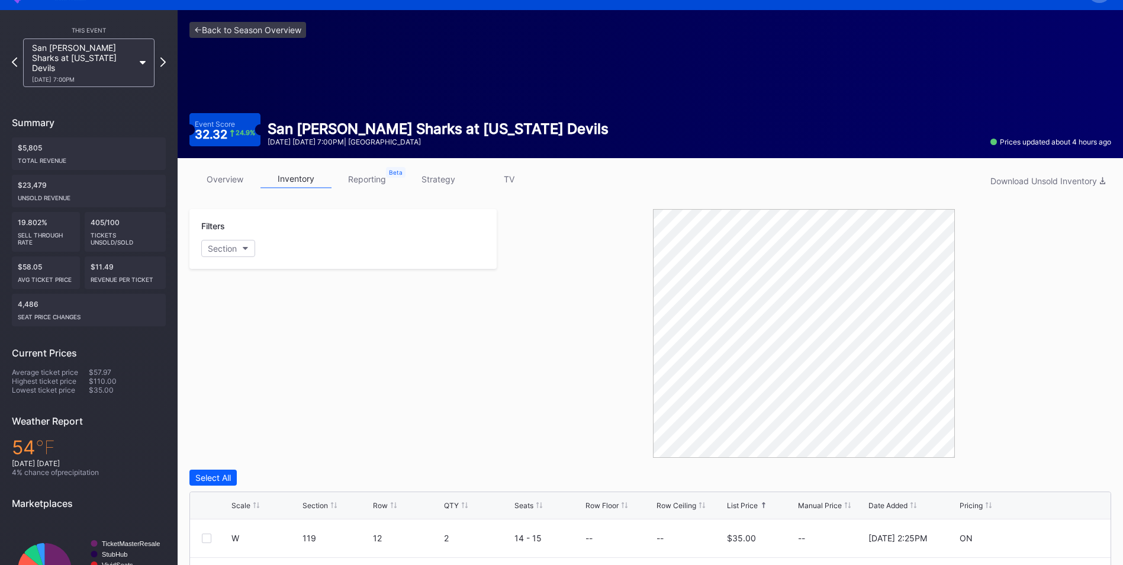
scroll to position [0, 0]
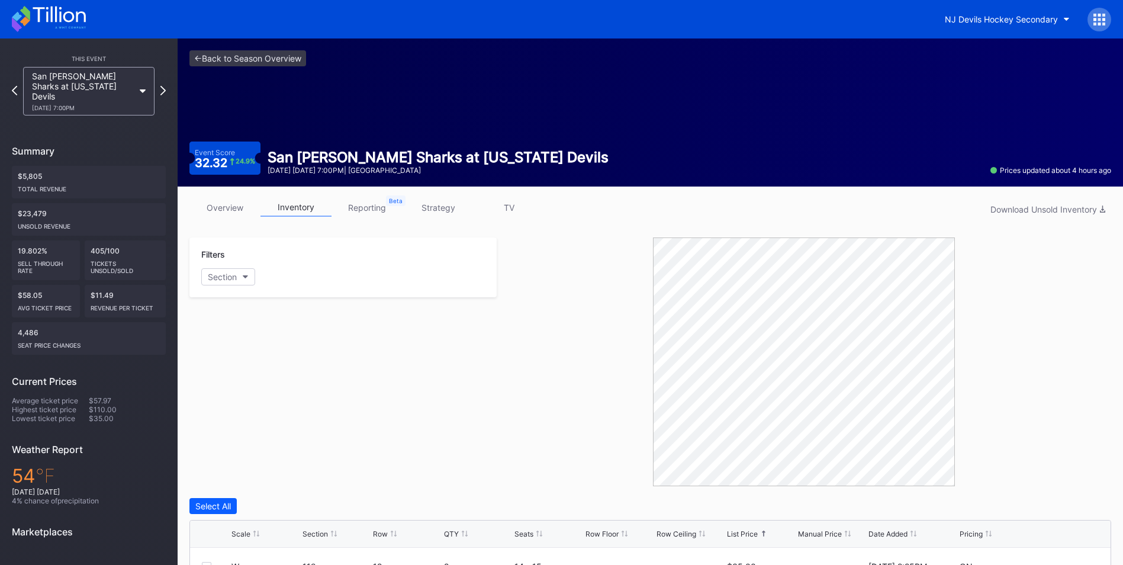
click at [291, 66] on div "<- Back to Season Overview Event Score 32.32 24.9 % San [PERSON_NAME] Sharks at…" at bounding box center [650, 112] width 945 height 148
click at [291, 57] on link "<- Back to Season Overview" at bounding box center [247, 58] width 117 height 16
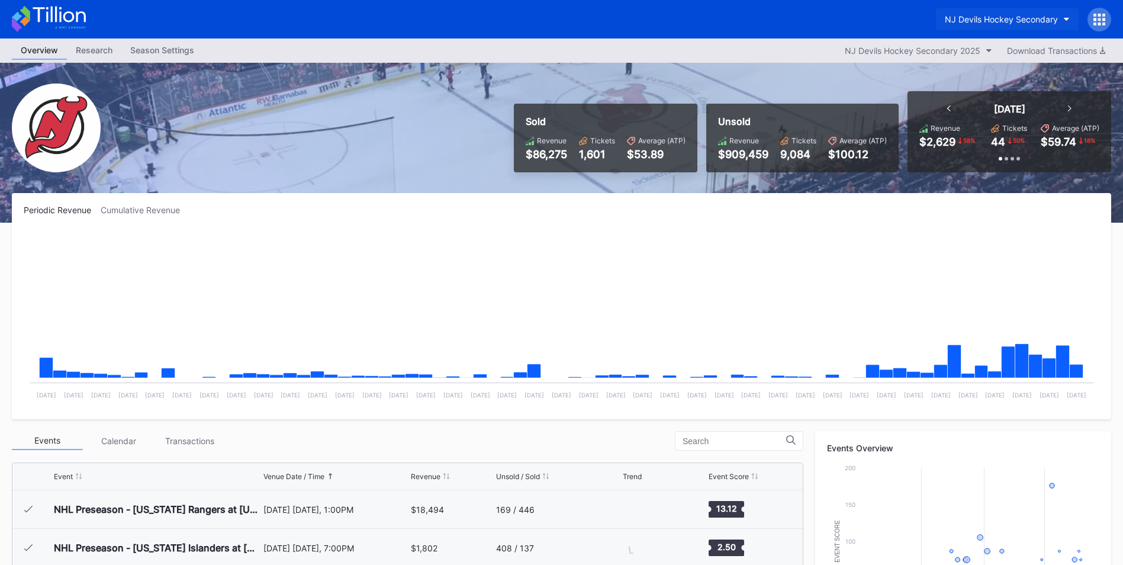
scroll to position [115, 0]
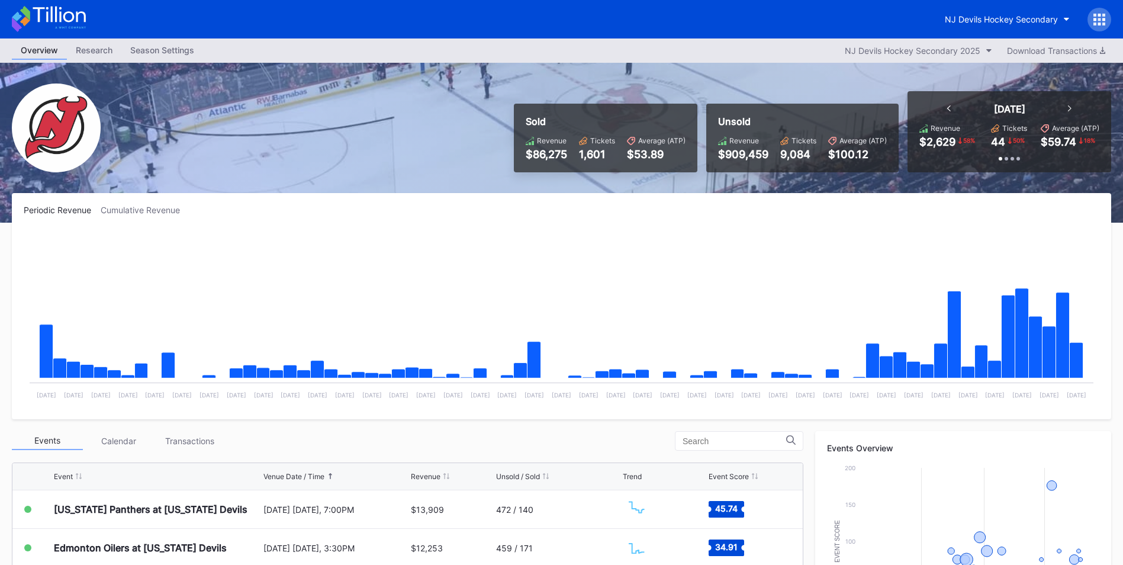
click at [1095, 22] on icon at bounding box center [1094, 23] width 3 height 3
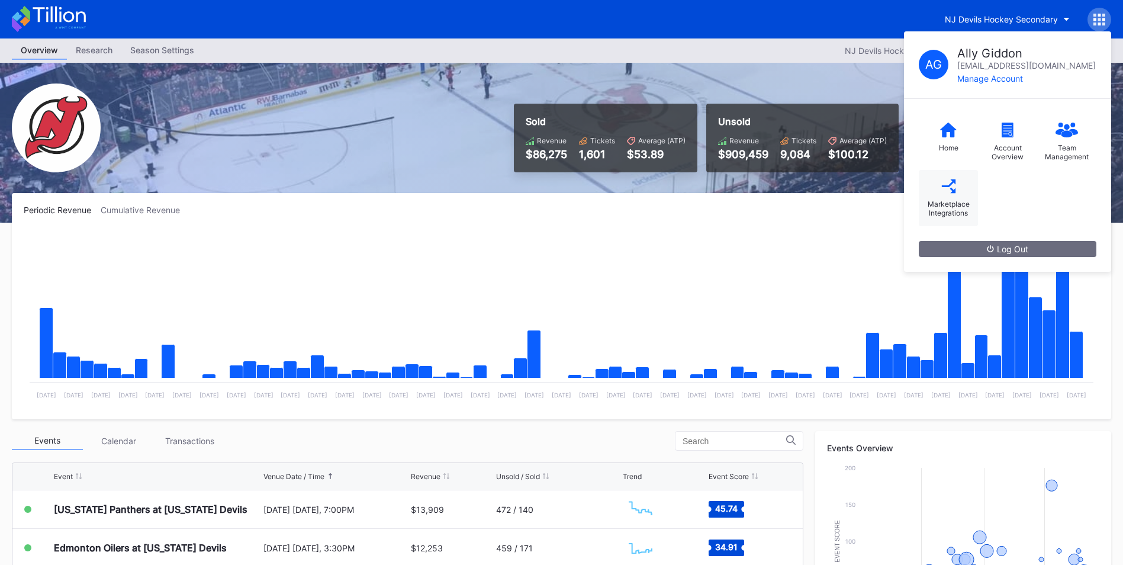
click at [955, 193] on icon at bounding box center [948, 186] width 15 height 15
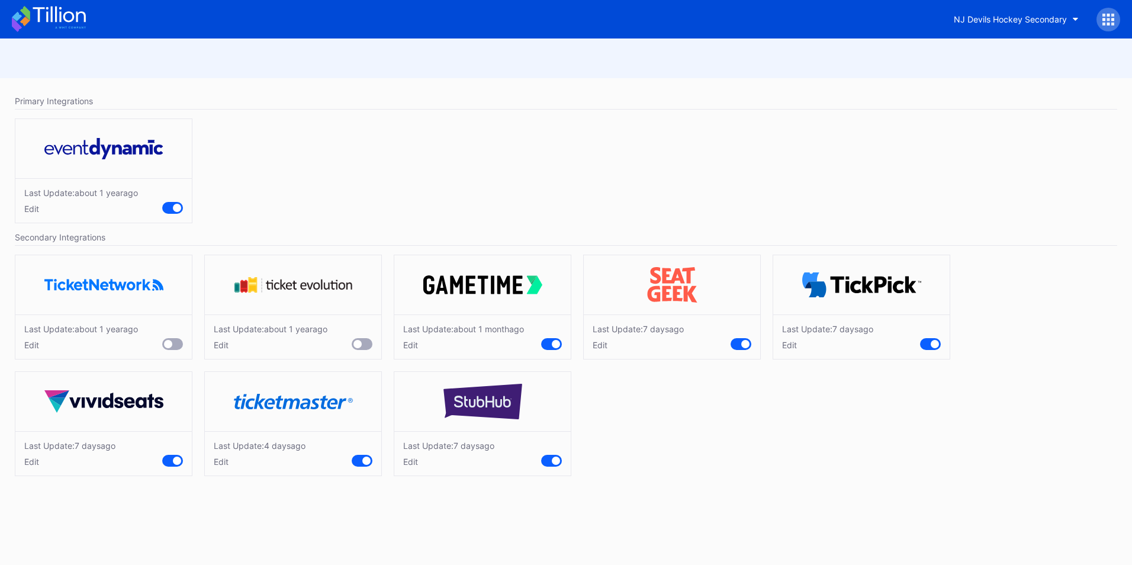
click at [218, 461] on div "Edit" at bounding box center [260, 461] width 92 height 10
click at [1009, 18] on div "NJ Devils Hockey Secondary" at bounding box center [1010, 19] width 113 height 10
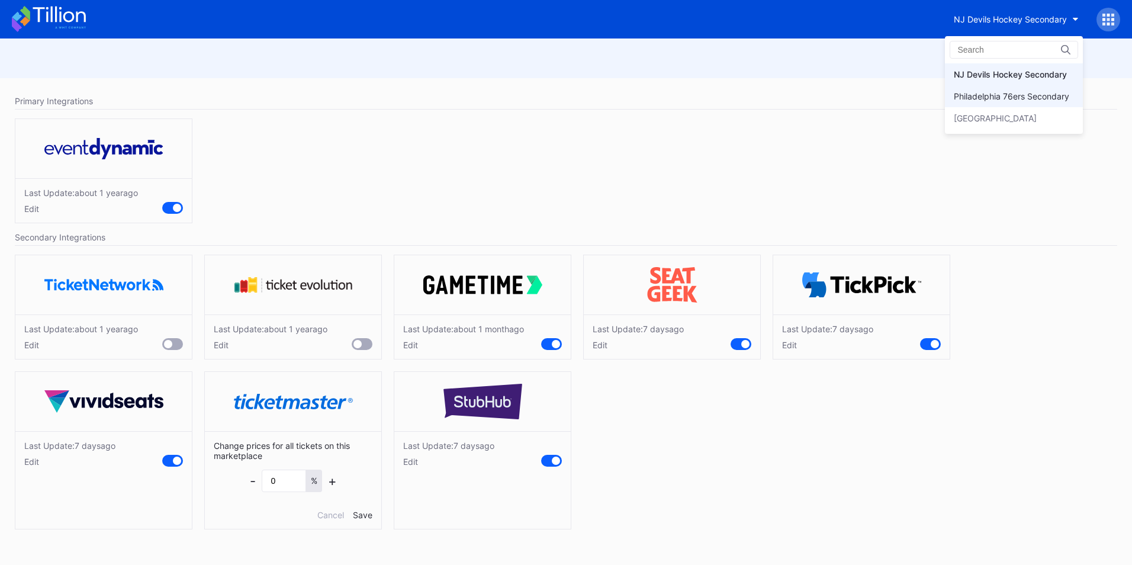
click at [1009, 88] on div "Philadelphia 76ers Secondary" at bounding box center [1014, 96] width 138 height 22
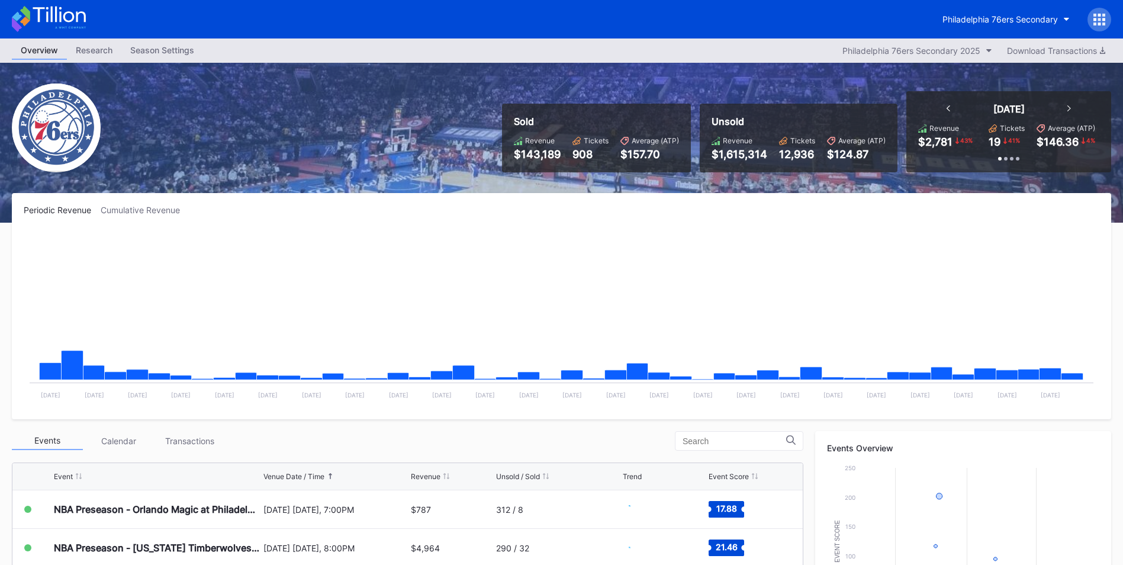
click at [1106, 18] on div at bounding box center [1099, 20] width 24 height 24
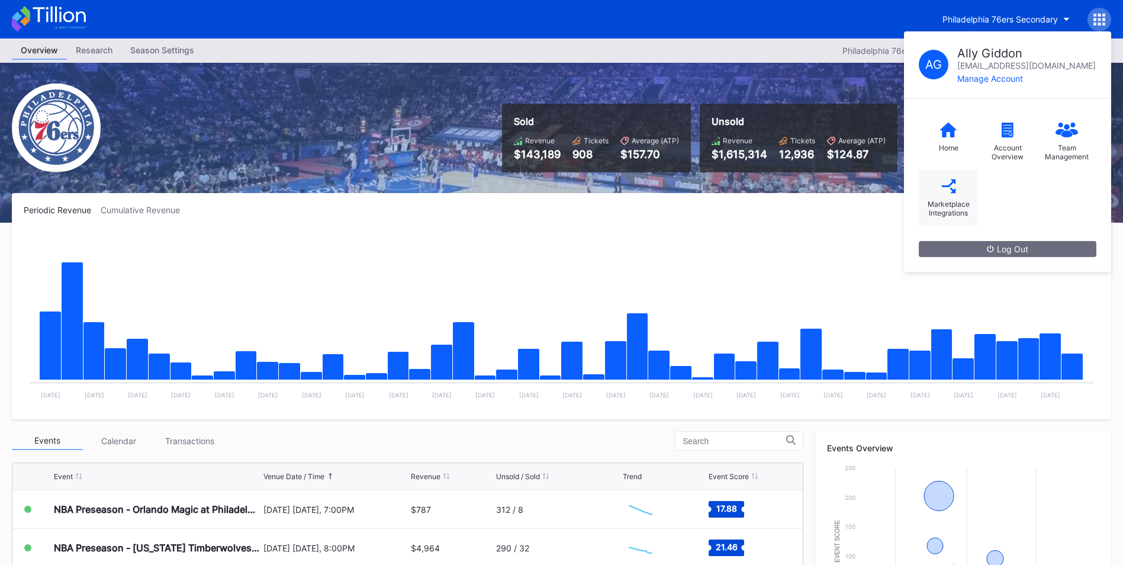
click at [938, 201] on div "Marketplace Integrations" at bounding box center [948, 208] width 47 height 18
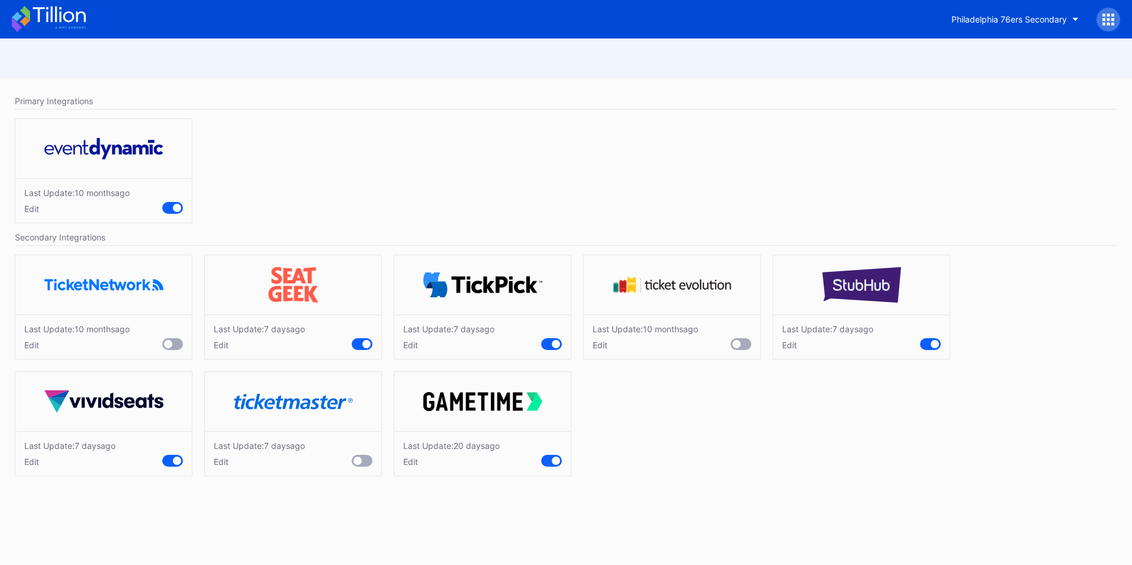
click at [220, 459] on div "Edit" at bounding box center [259, 461] width 91 height 10
click at [38, 22] on icon at bounding box center [49, 19] width 74 height 26
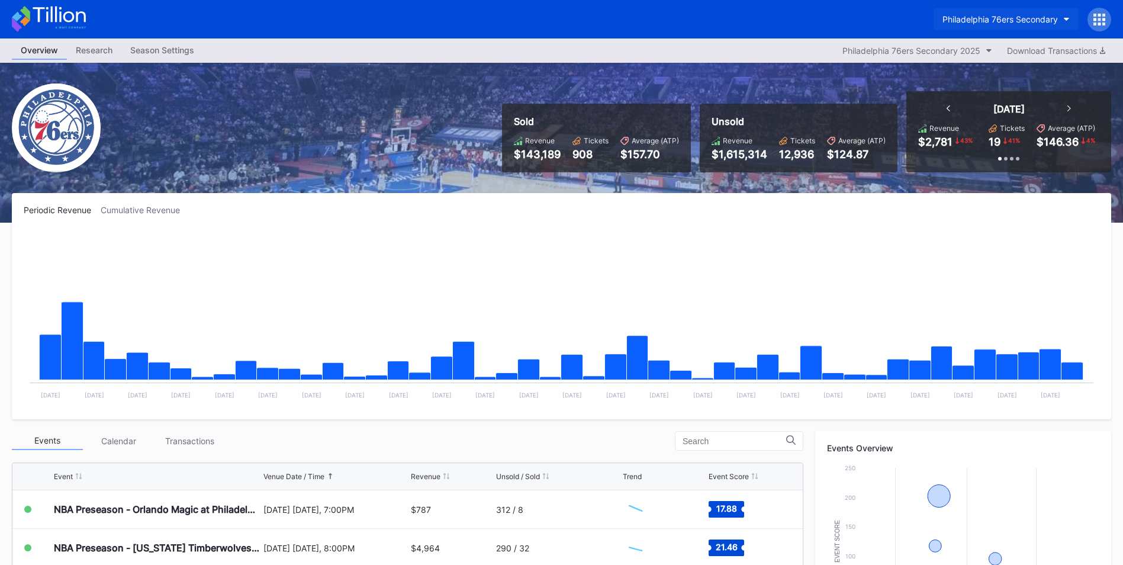
click at [1031, 21] on div "Philadelphia 76ers Secondary" at bounding box center [999, 19] width 115 height 10
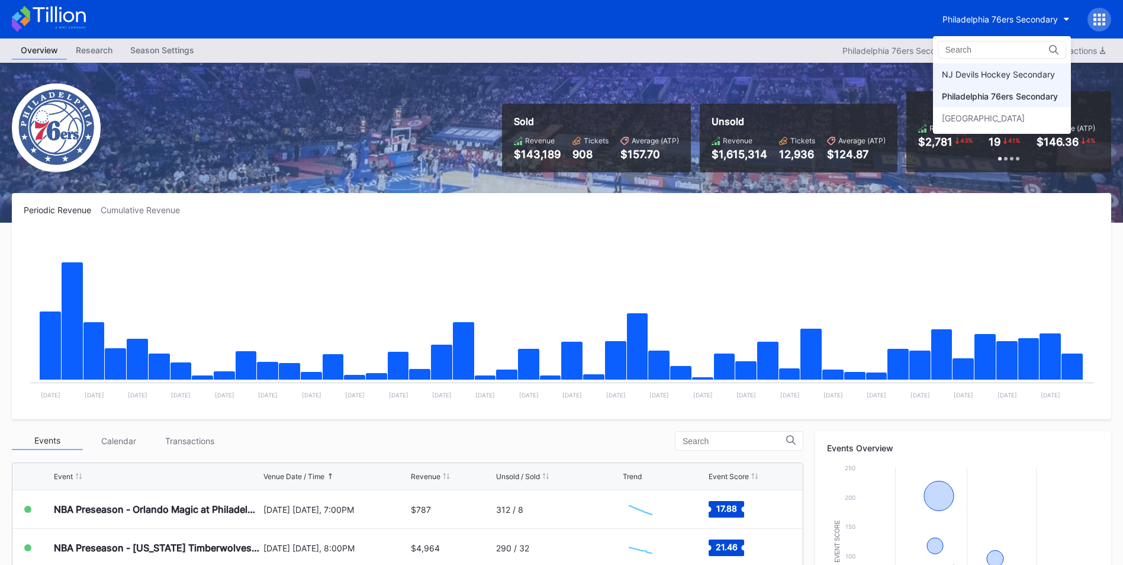
click at [1038, 81] on div "NJ Devils Hockey Secondary" at bounding box center [1002, 74] width 138 height 22
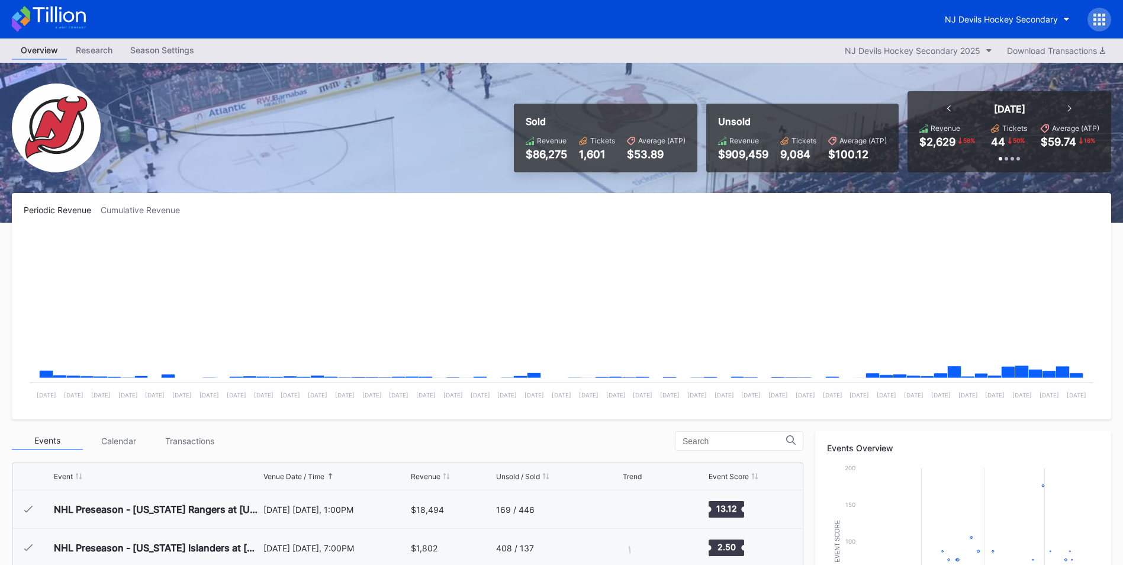
scroll to position [115, 0]
